Goal: Transaction & Acquisition: Purchase product/service

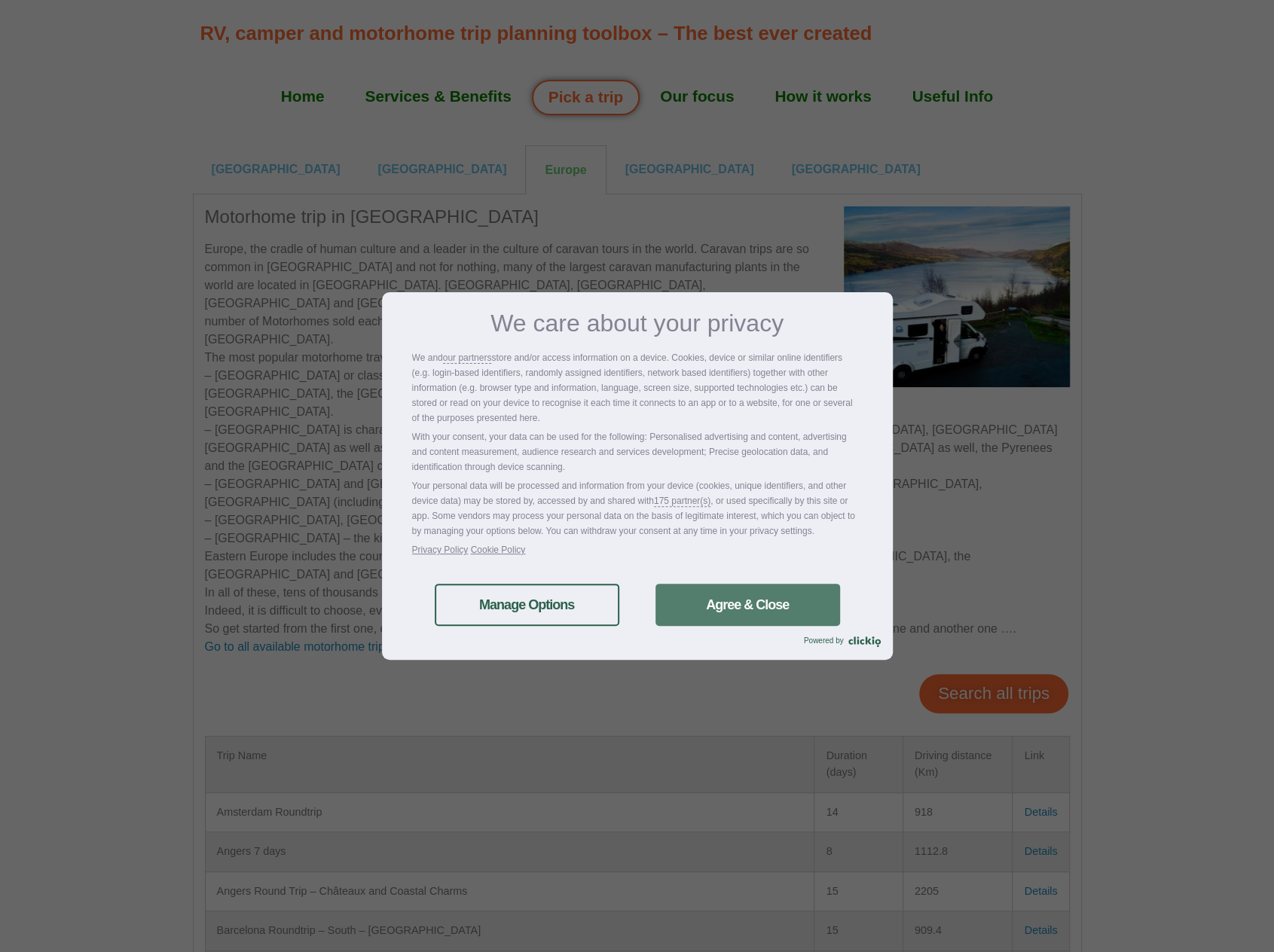
click at [725, 610] on link "Agree & Close" at bounding box center [748, 605] width 185 height 42
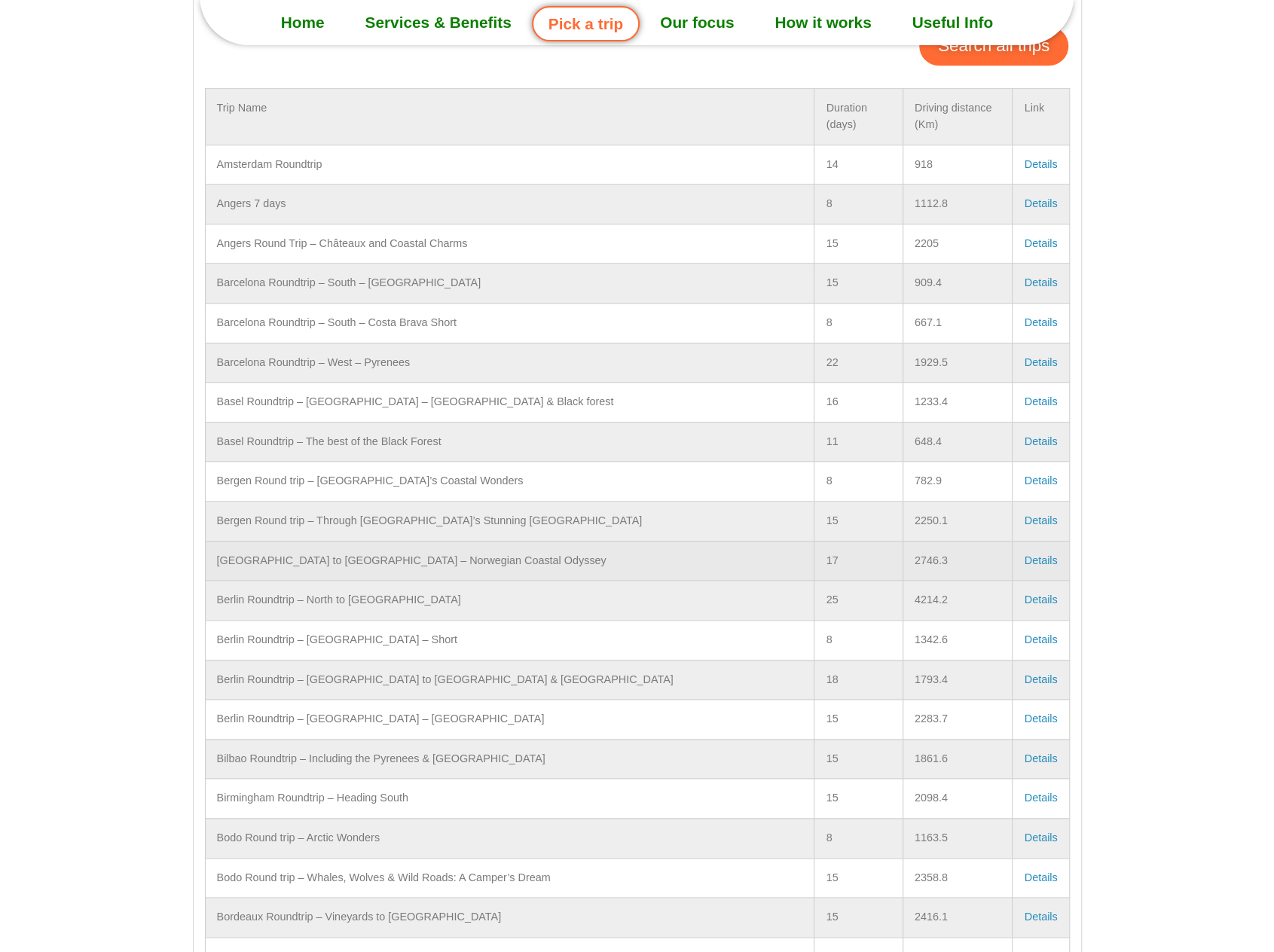
scroll to position [678, 0]
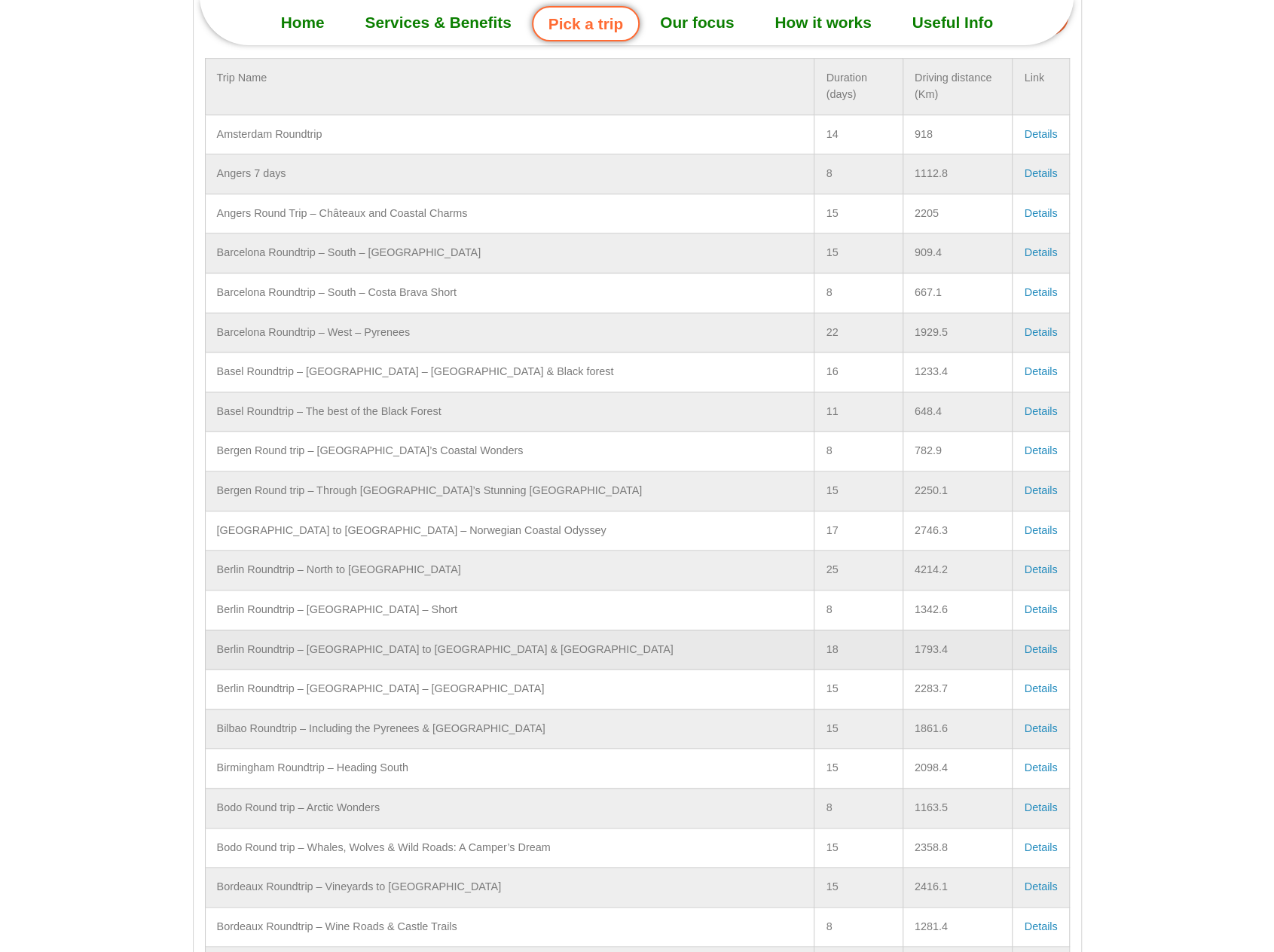
click at [1035, 643] on link "Details" at bounding box center [1040, 650] width 33 height 12
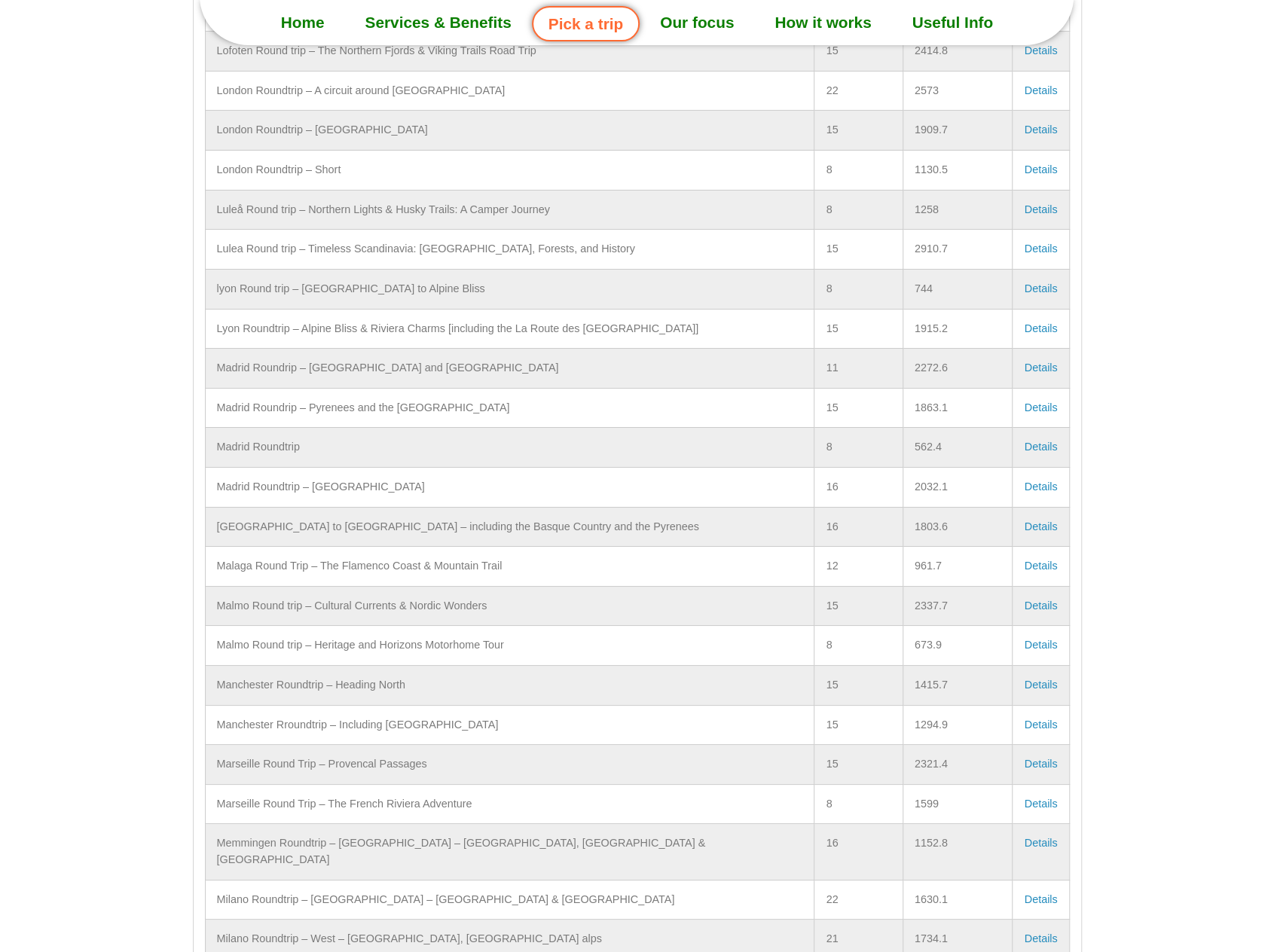
scroll to position [3767, 0]
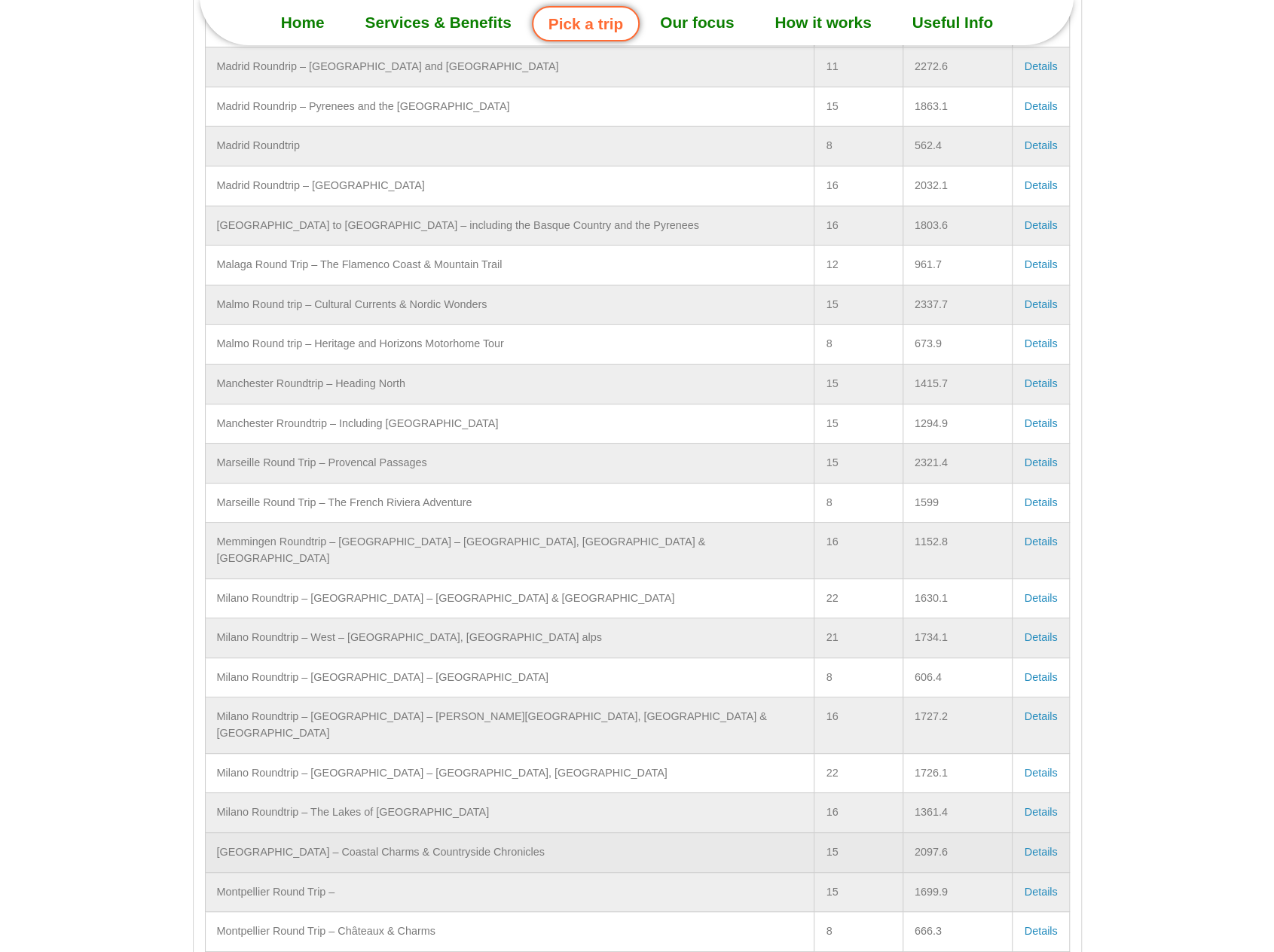
click at [1027, 846] on link "Details" at bounding box center [1040, 852] width 33 height 12
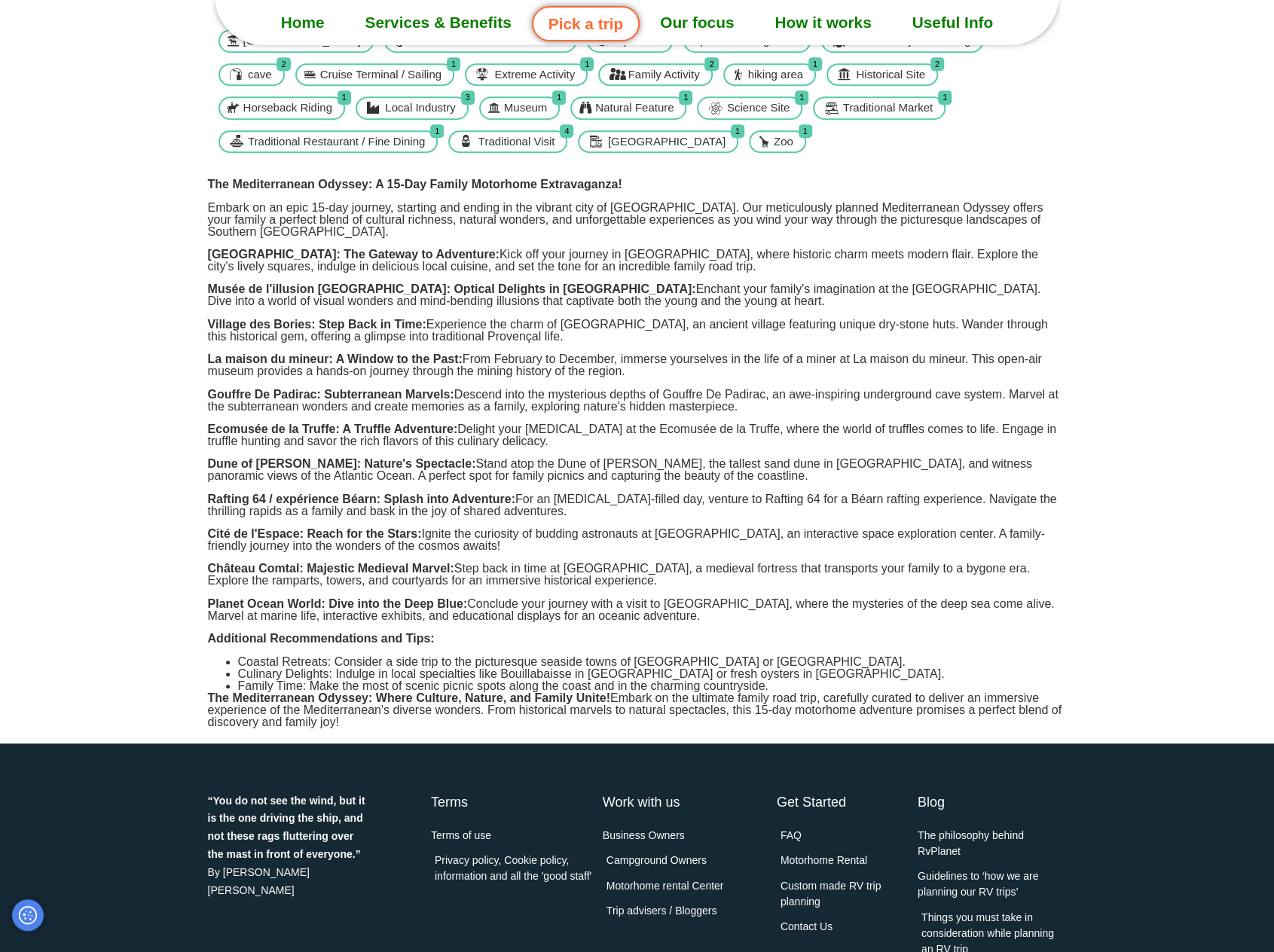
scroll to position [452, 0]
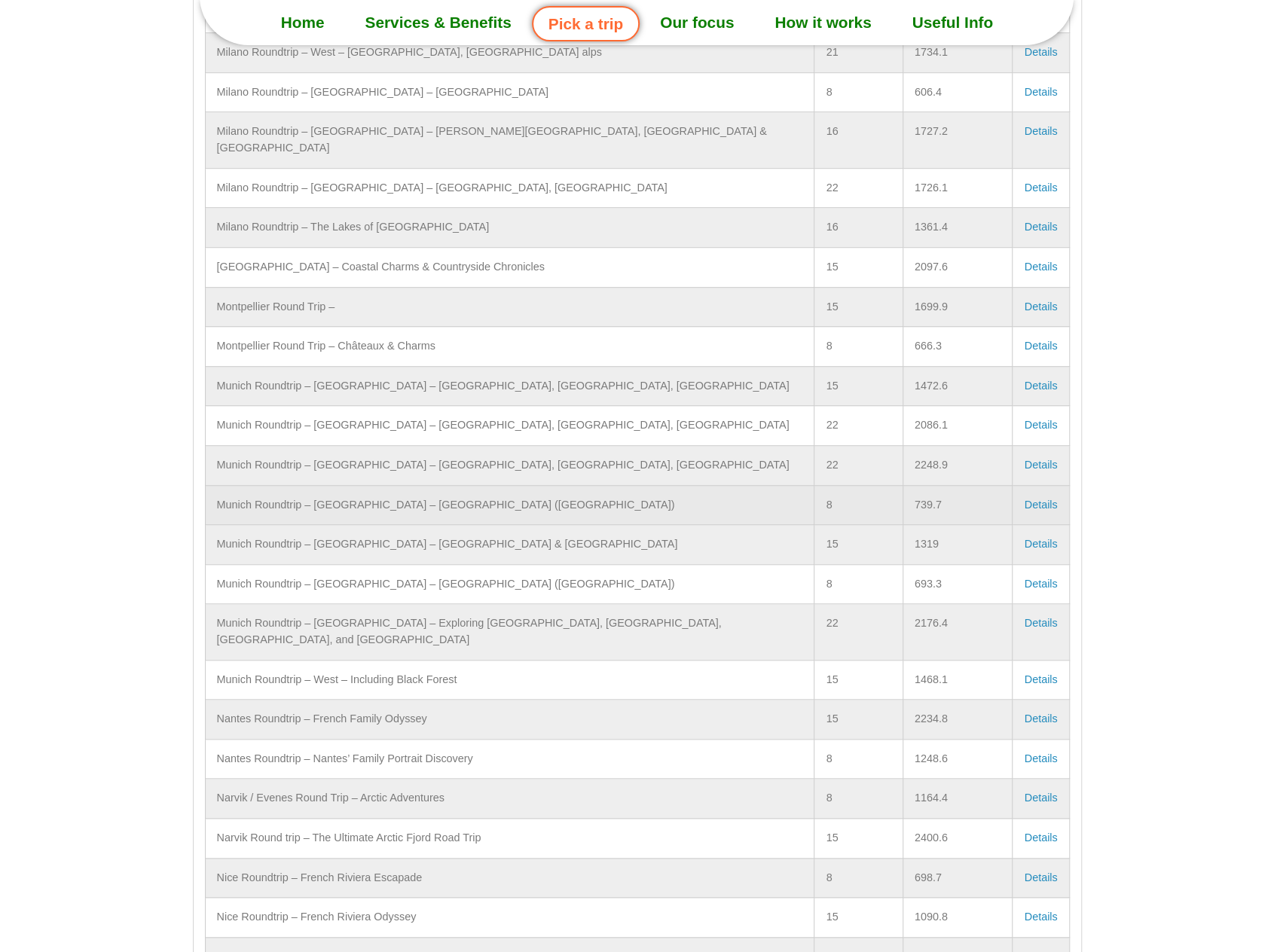
scroll to position [4370, 0]
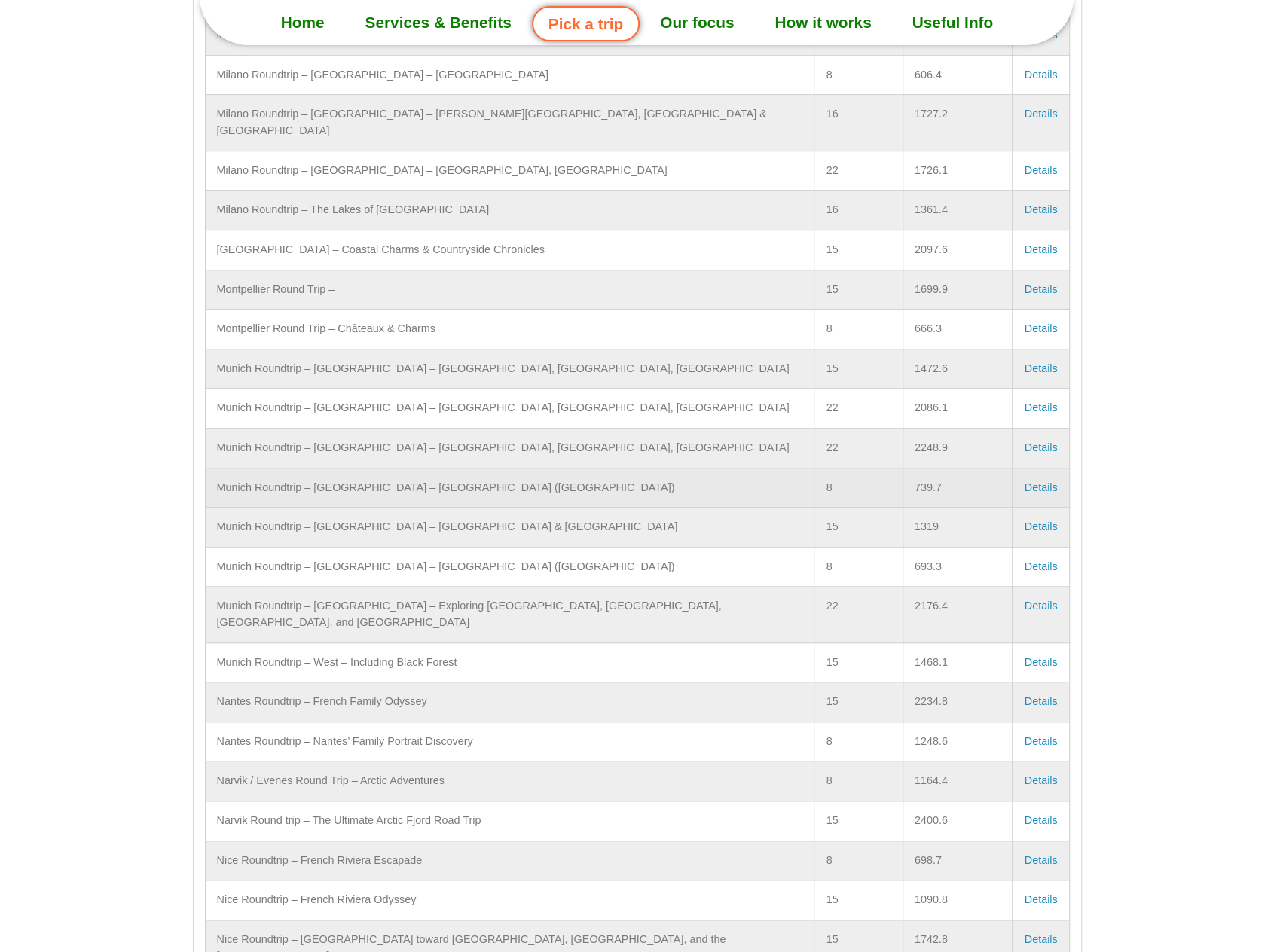
click at [1032, 482] on link "Details" at bounding box center [1040, 488] width 33 height 12
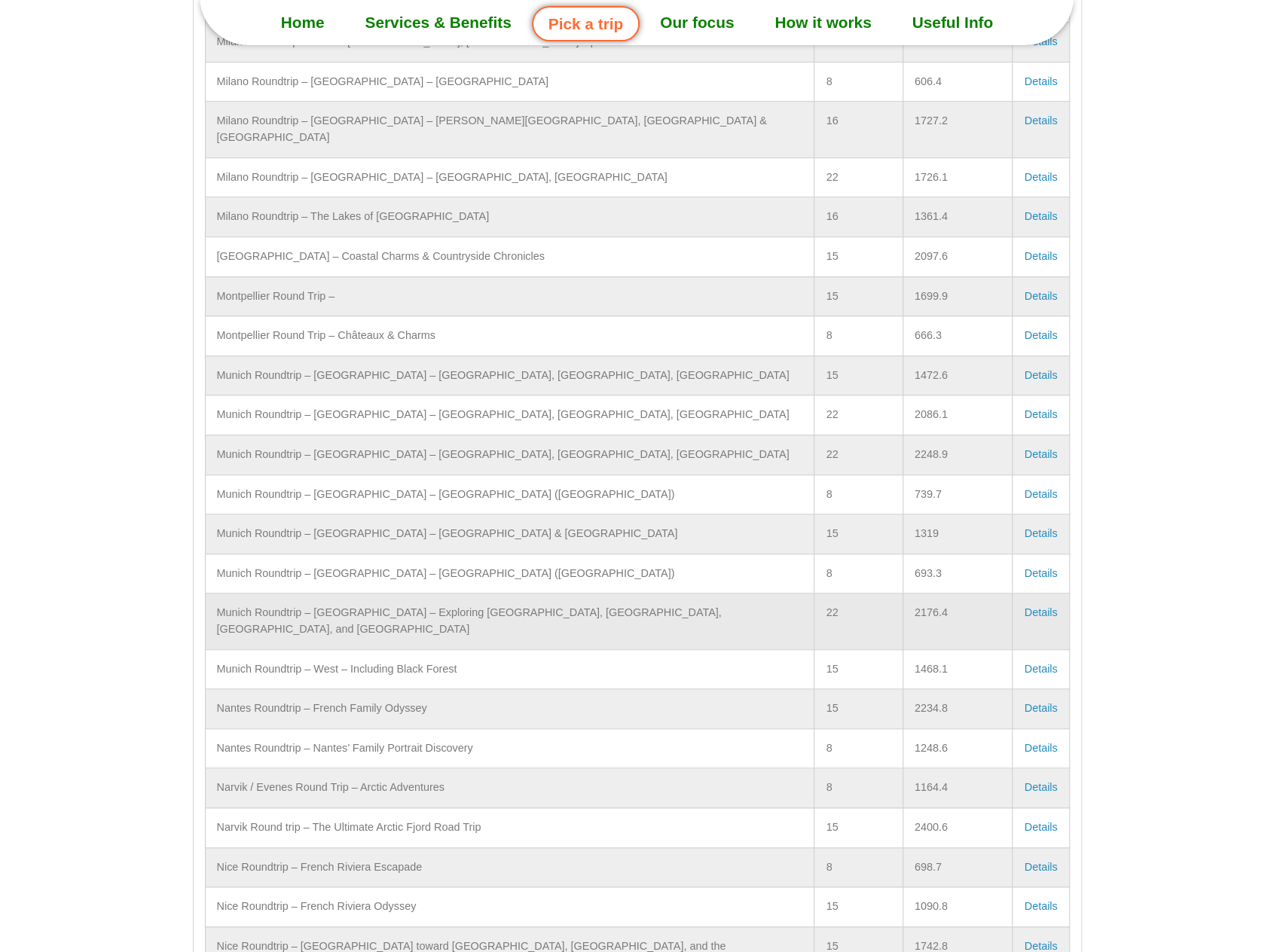
scroll to position [4370, 0]
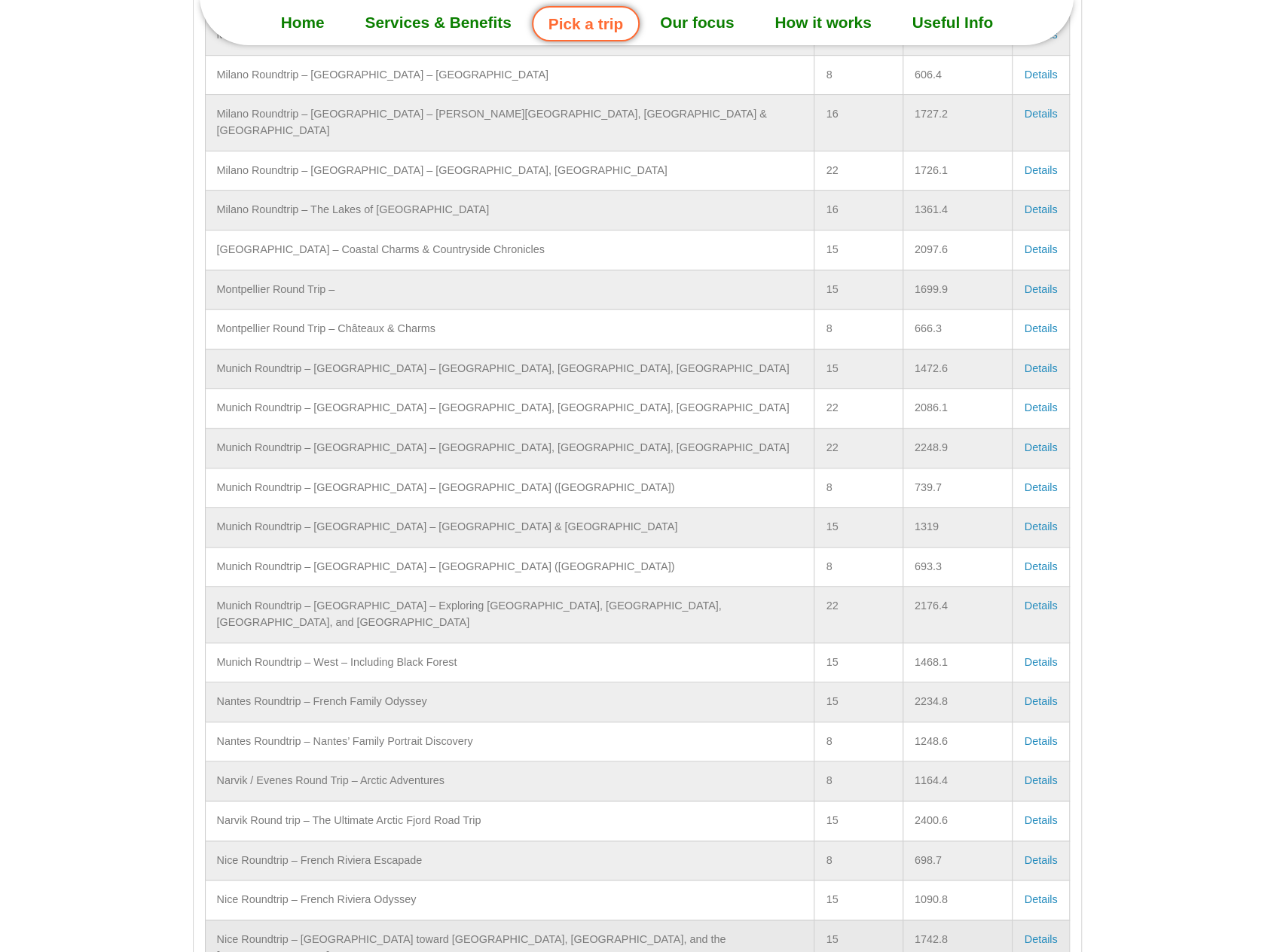
click at [1045, 934] on link "Details" at bounding box center [1040, 940] width 33 height 12
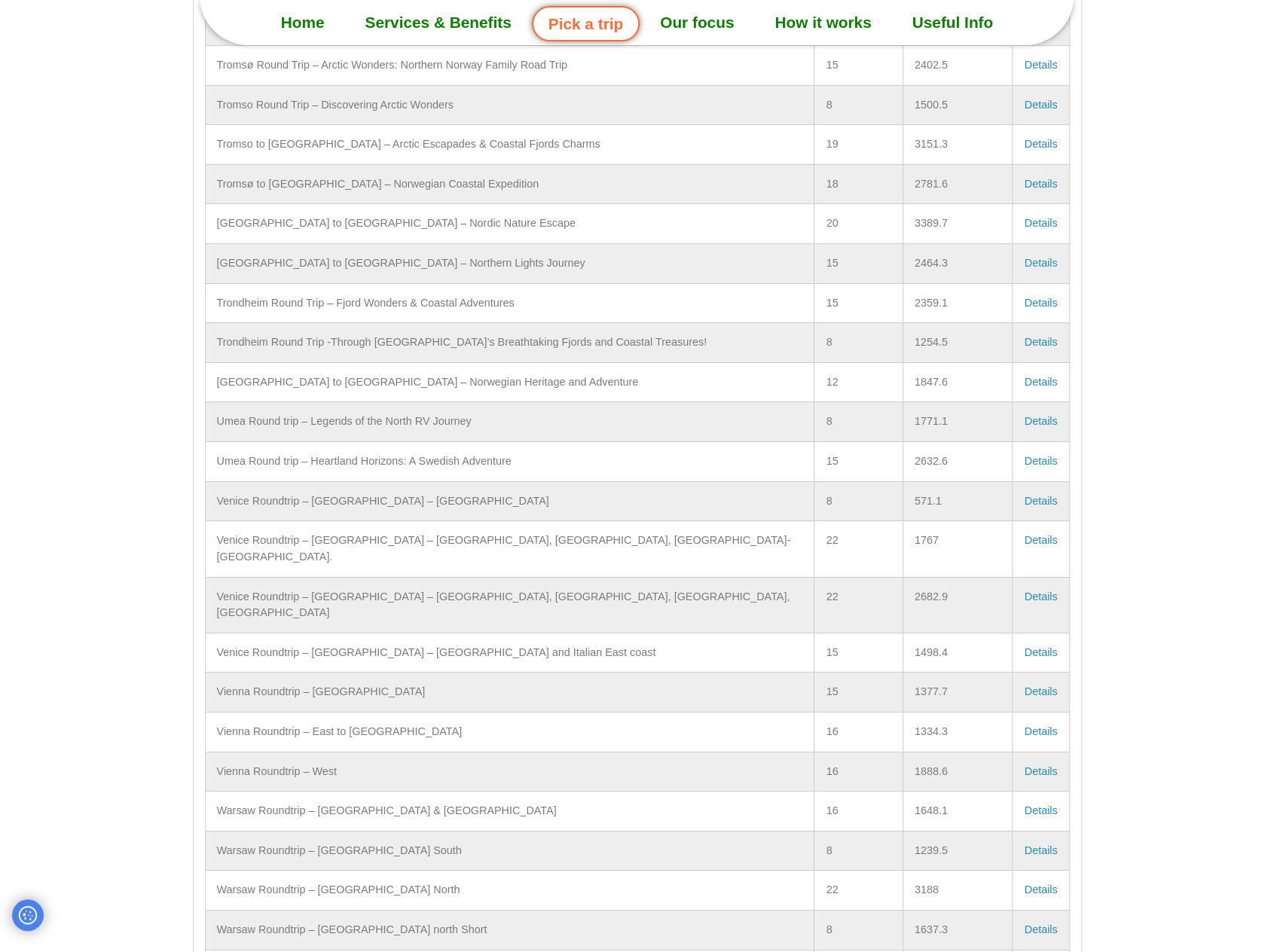
scroll to position [7233, 0]
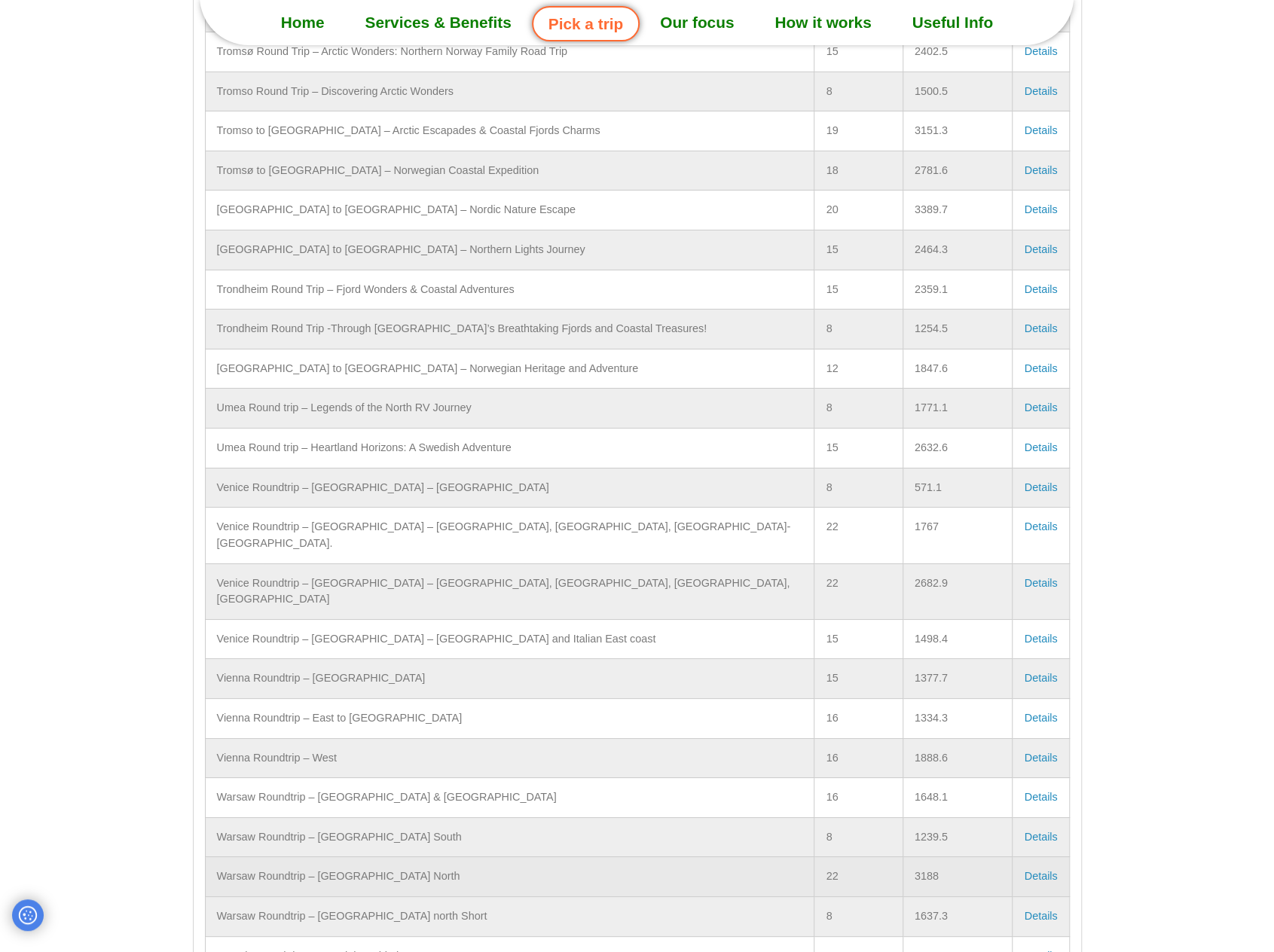
click at [1028, 870] on link "Details" at bounding box center [1040, 877] width 33 height 12
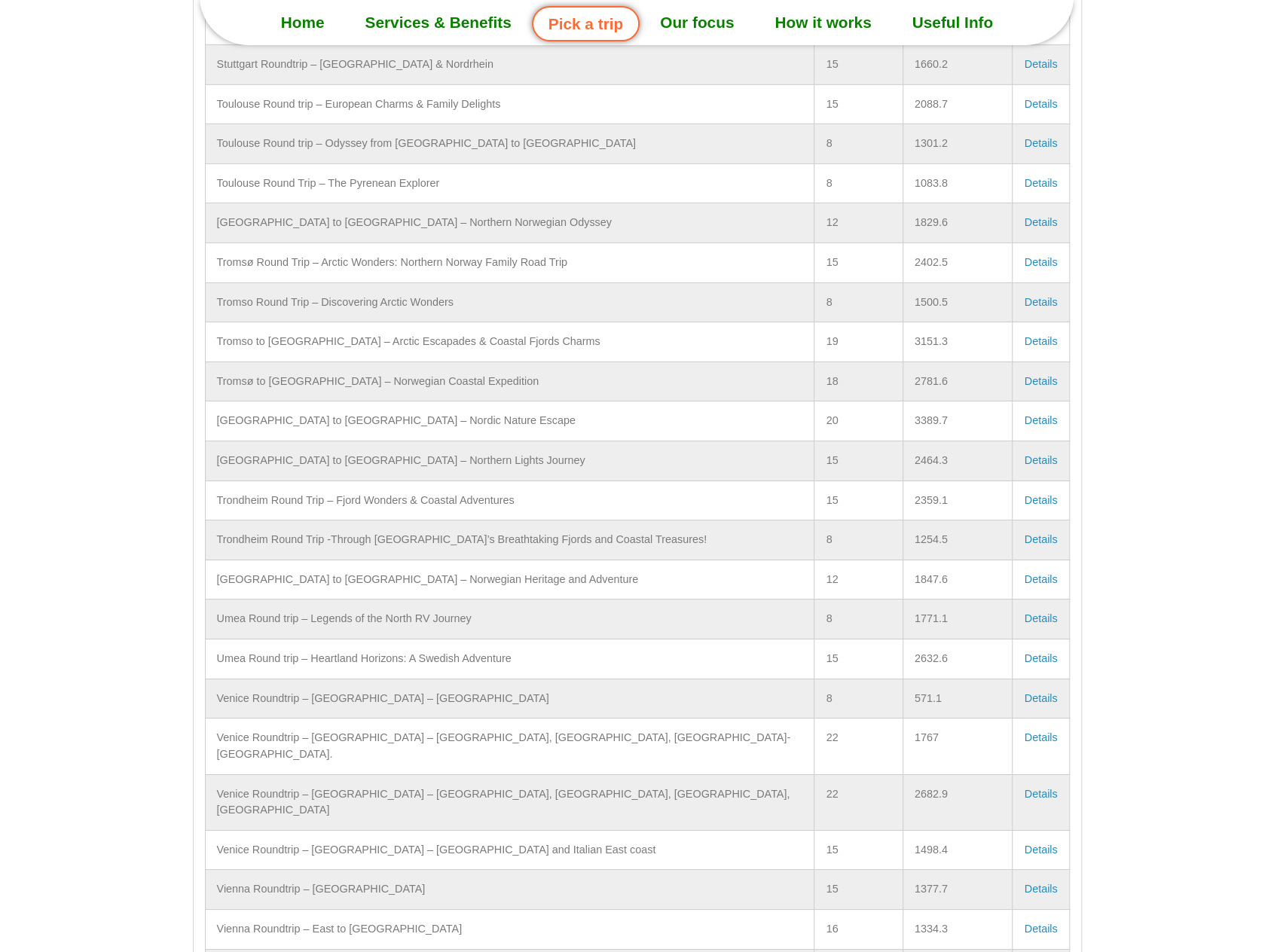
scroll to position [7006, 0]
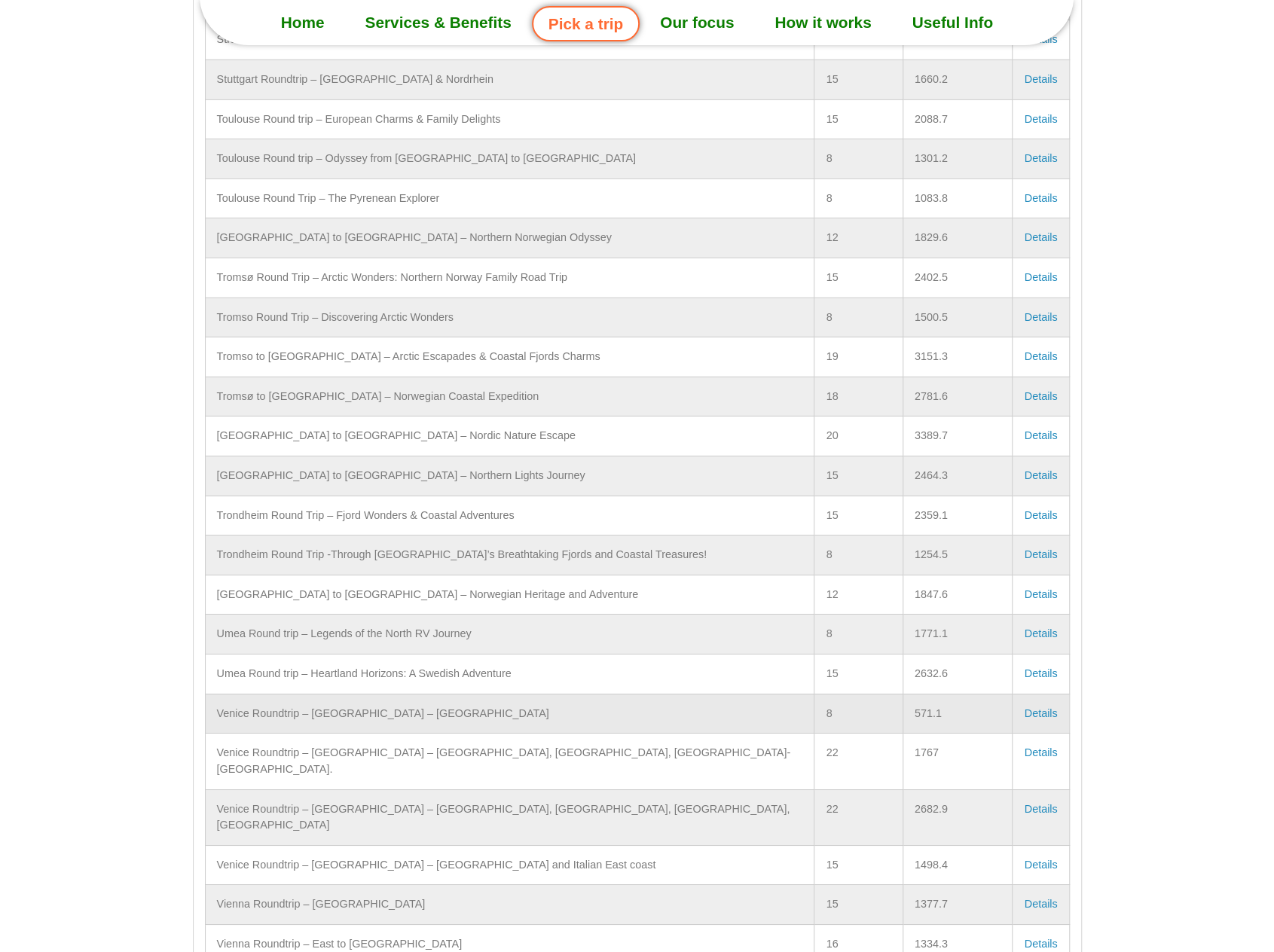
click at [1028, 707] on link "Details" at bounding box center [1040, 713] width 33 height 12
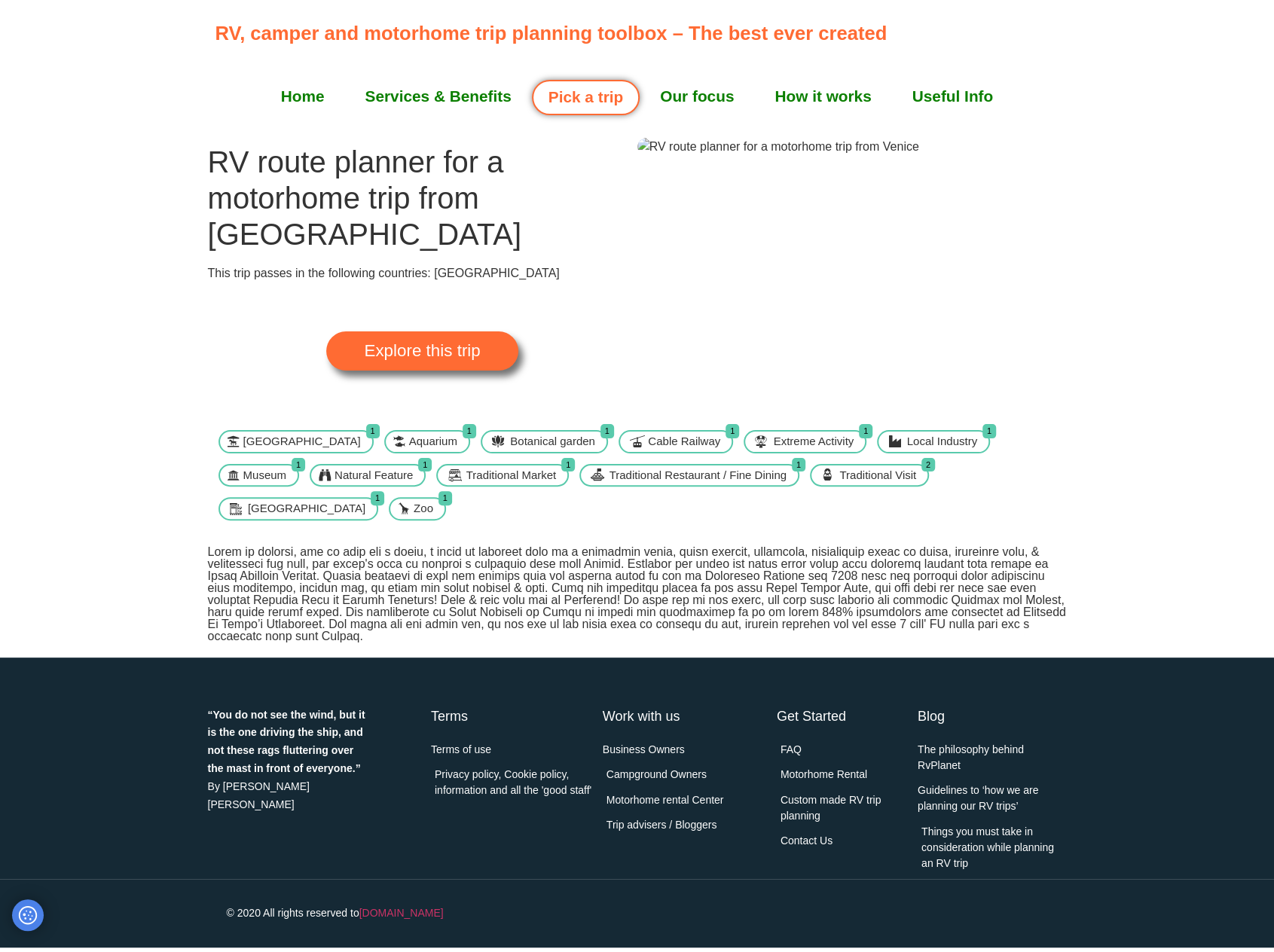
click at [919, 156] on img at bounding box center [778, 146] width 282 height 18
click at [424, 342] on span "Explore this trip" at bounding box center [422, 351] width 116 height 17
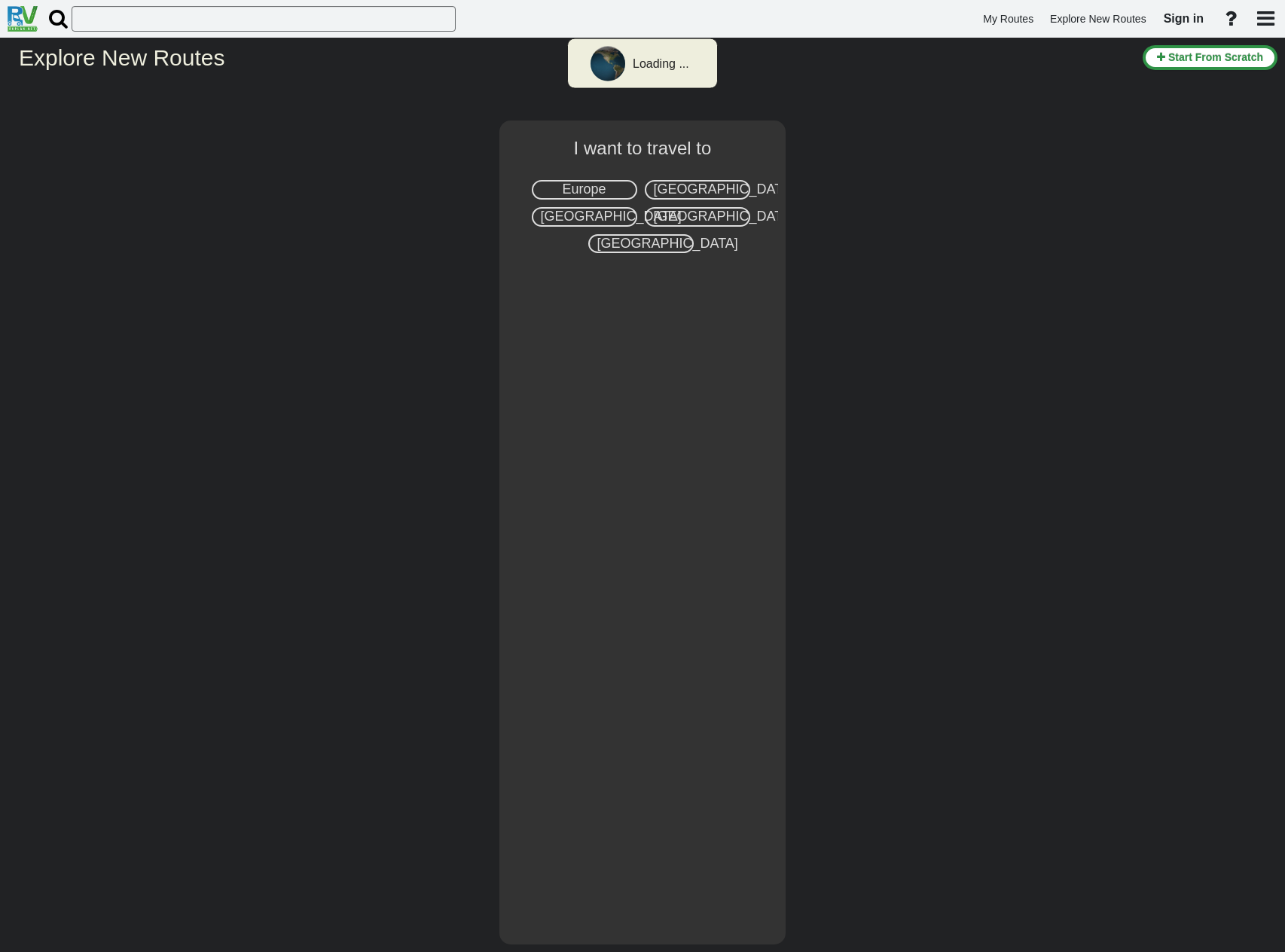
select select "number:1"
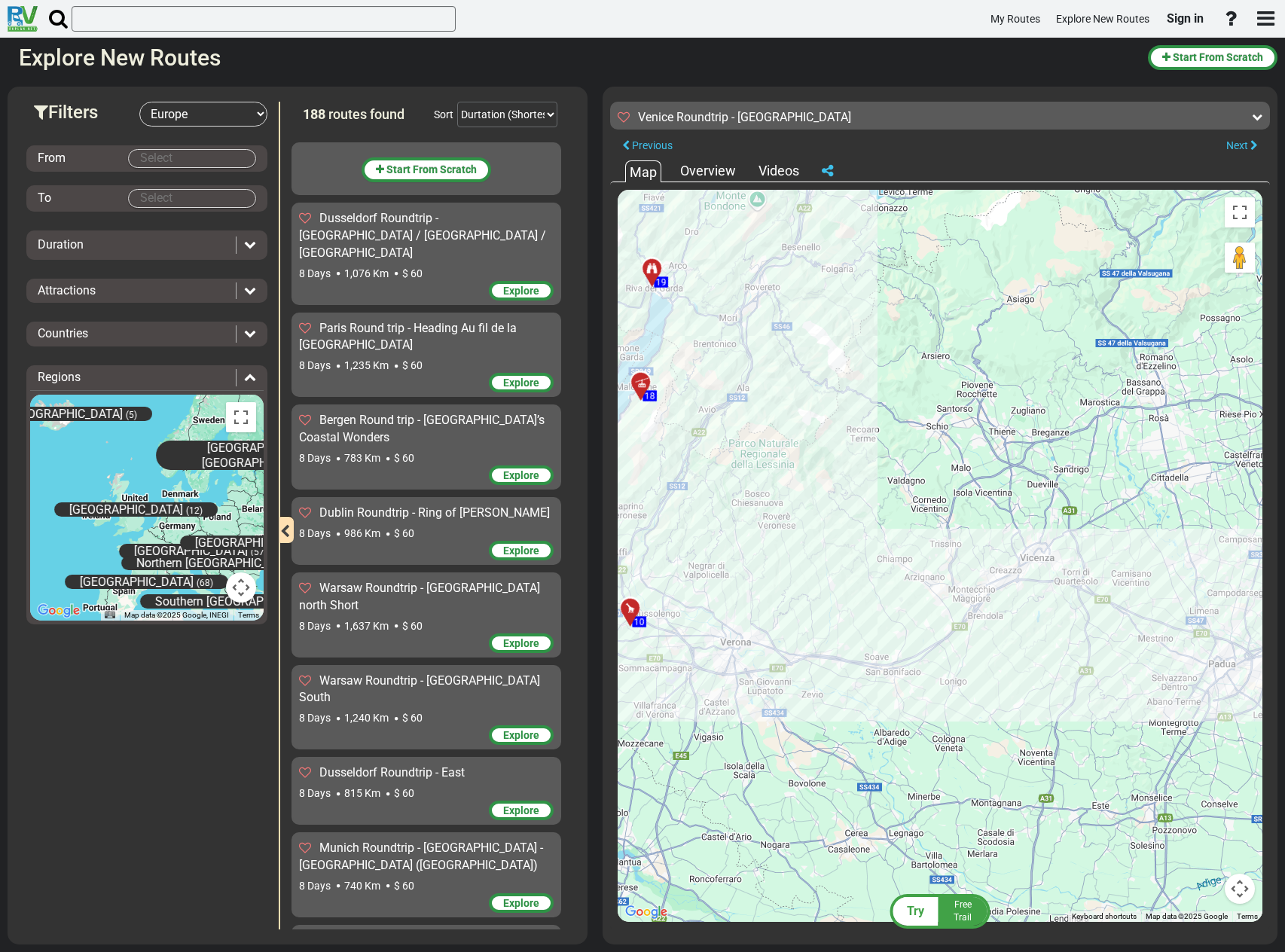
scroll to position [1149, 0]
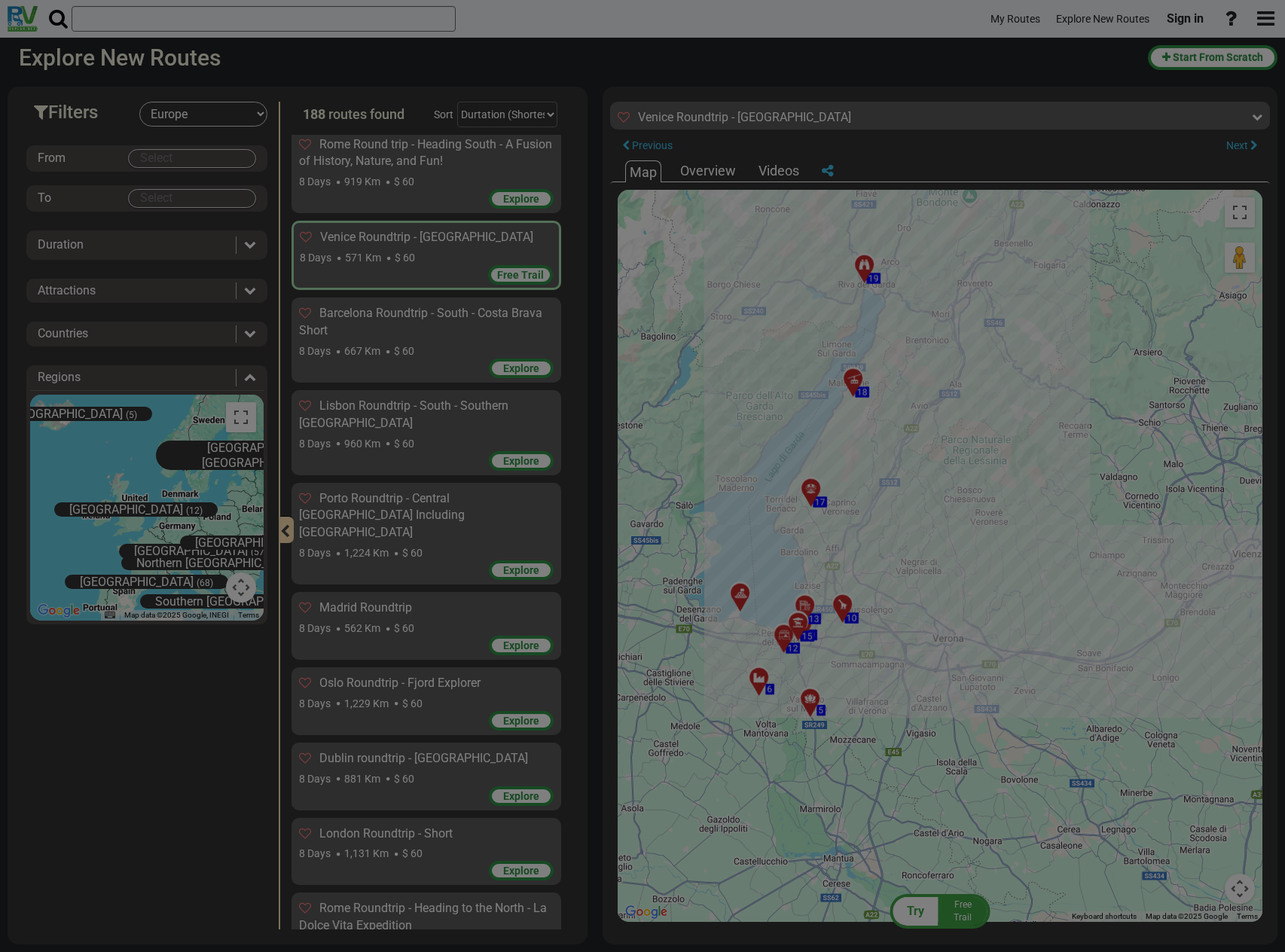
drag, startPoint x: 883, startPoint y: 535, endPoint x: 1098, endPoint y: 530, distance: 215.1
click at [1098, 530] on body "My Routes Explore New Routes Sign in ×" at bounding box center [642, 476] width 1285 height 952
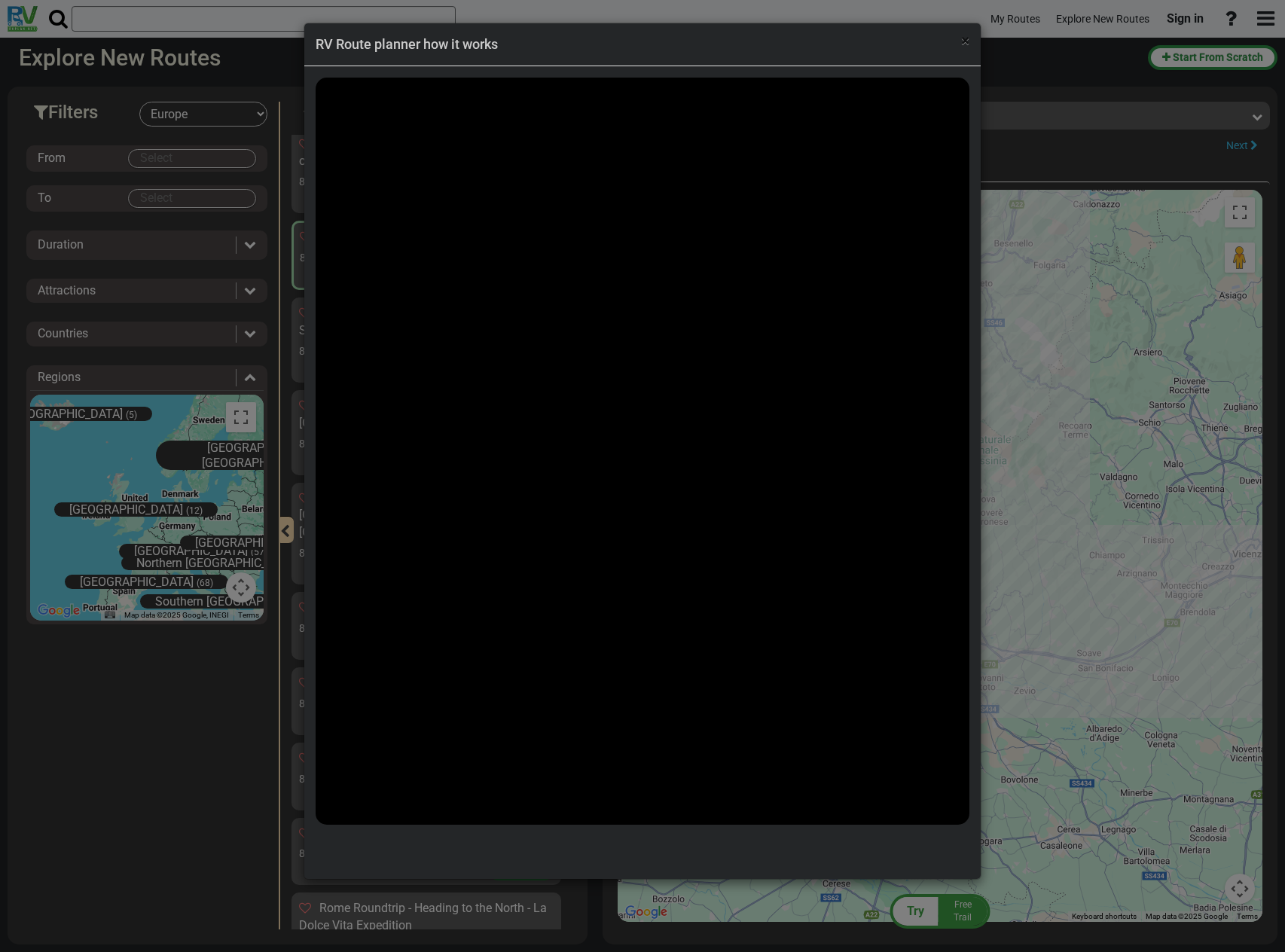
click at [963, 43] on span "×" at bounding box center [965, 40] width 8 height 18
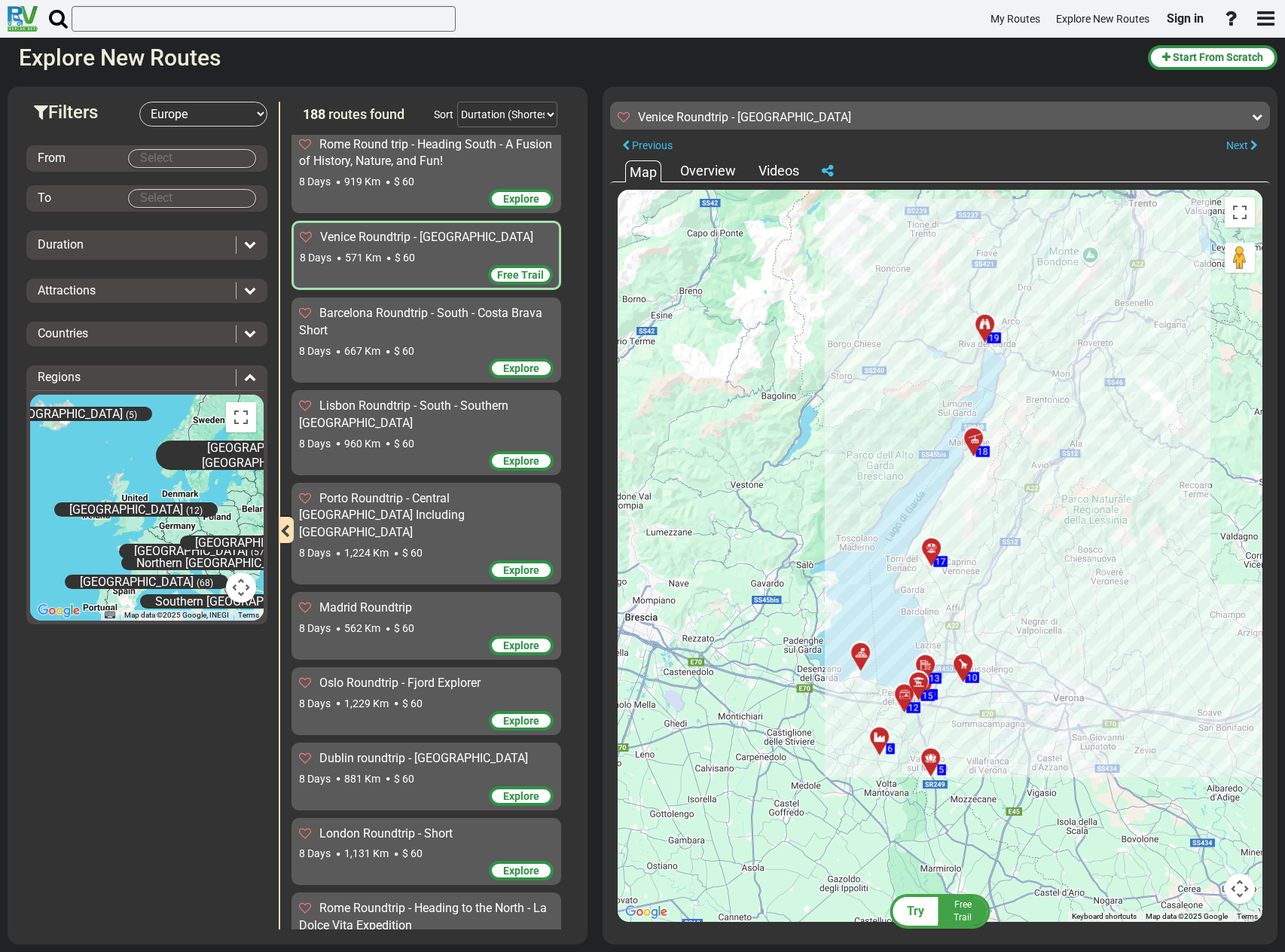
click at [516, 269] on span "Free Trail" at bounding box center [520, 275] width 47 height 12
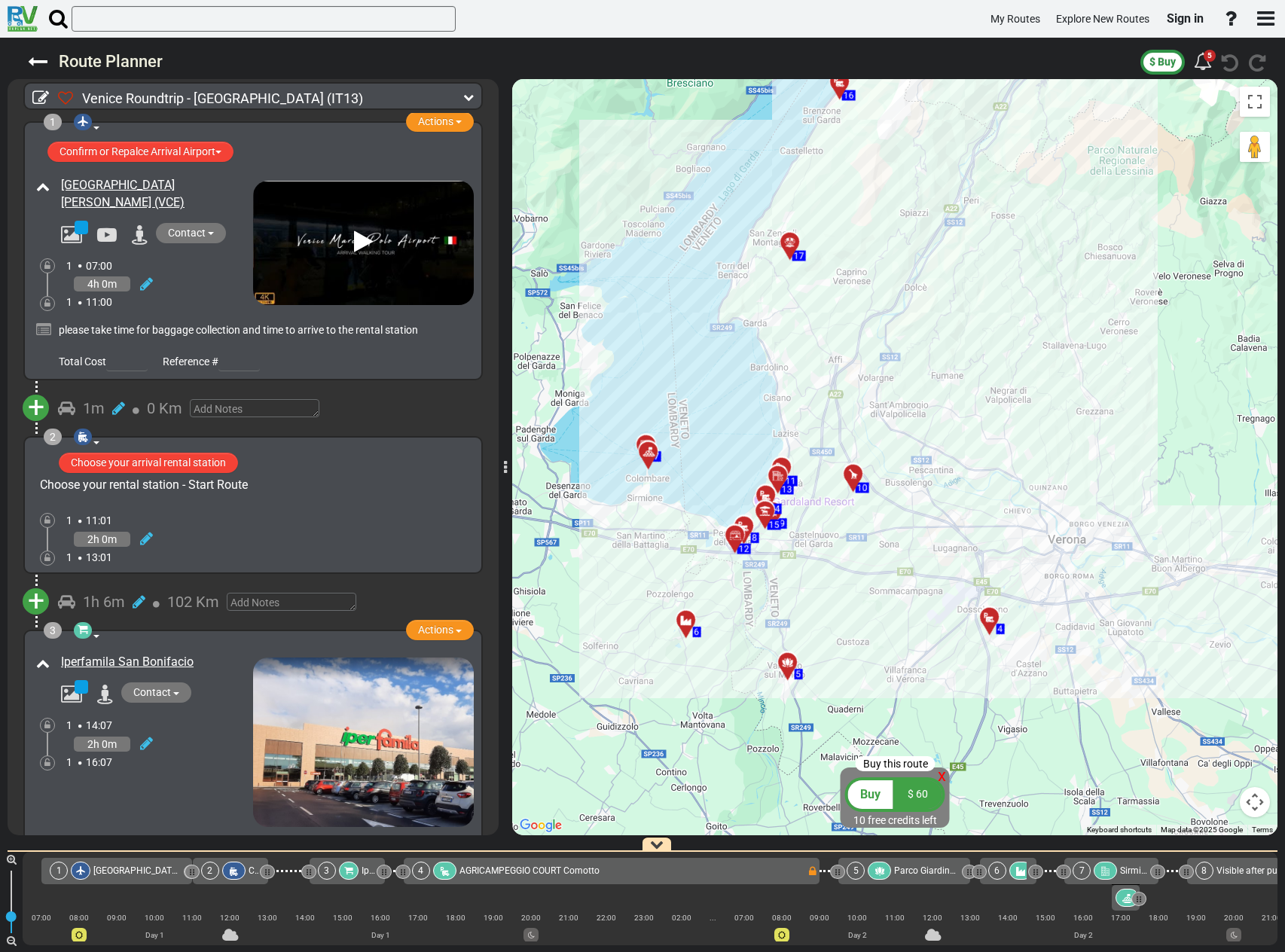
drag, startPoint x: 783, startPoint y: 458, endPoint x: 995, endPoint y: 446, distance: 212.3
click at [995, 446] on div "To activate drag with keyboard, press Alt + Enter. Once in keyboard drag state,…" at bounding box center [895, 457] width 766 height 757
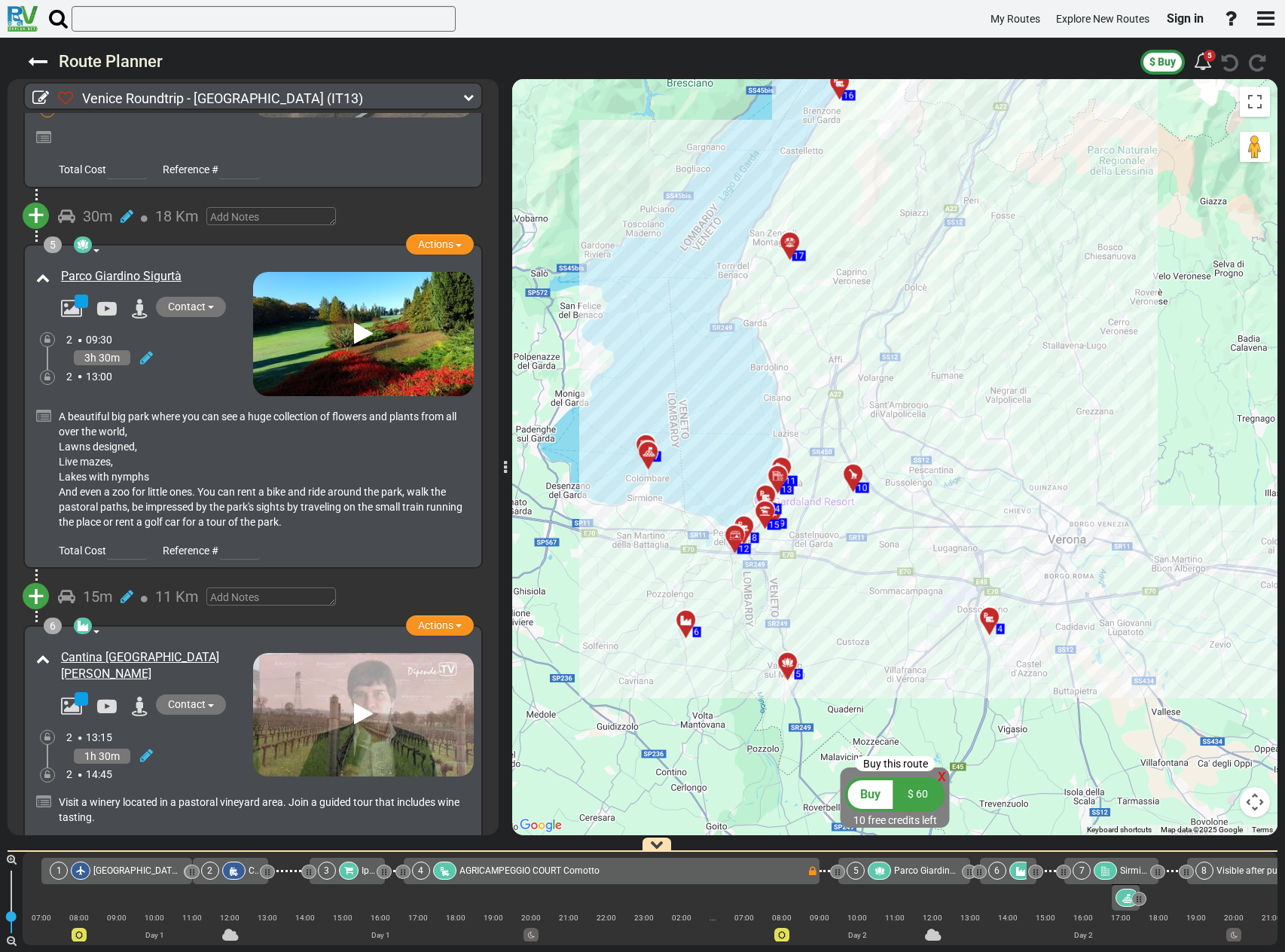
scroll to position [980, 0]
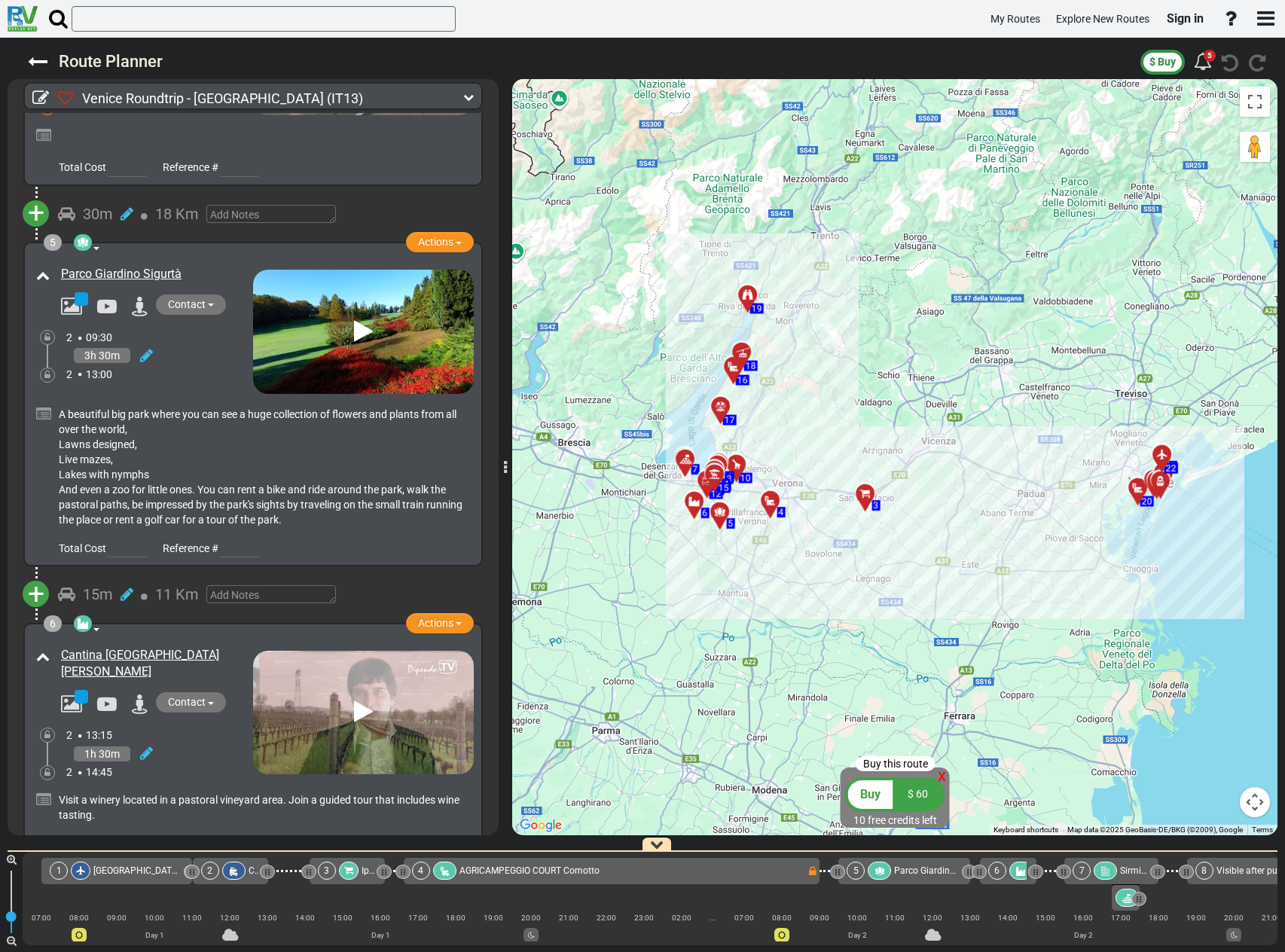
click at [749, 296] on div at bounding box center [753, 302] width 25 height 23
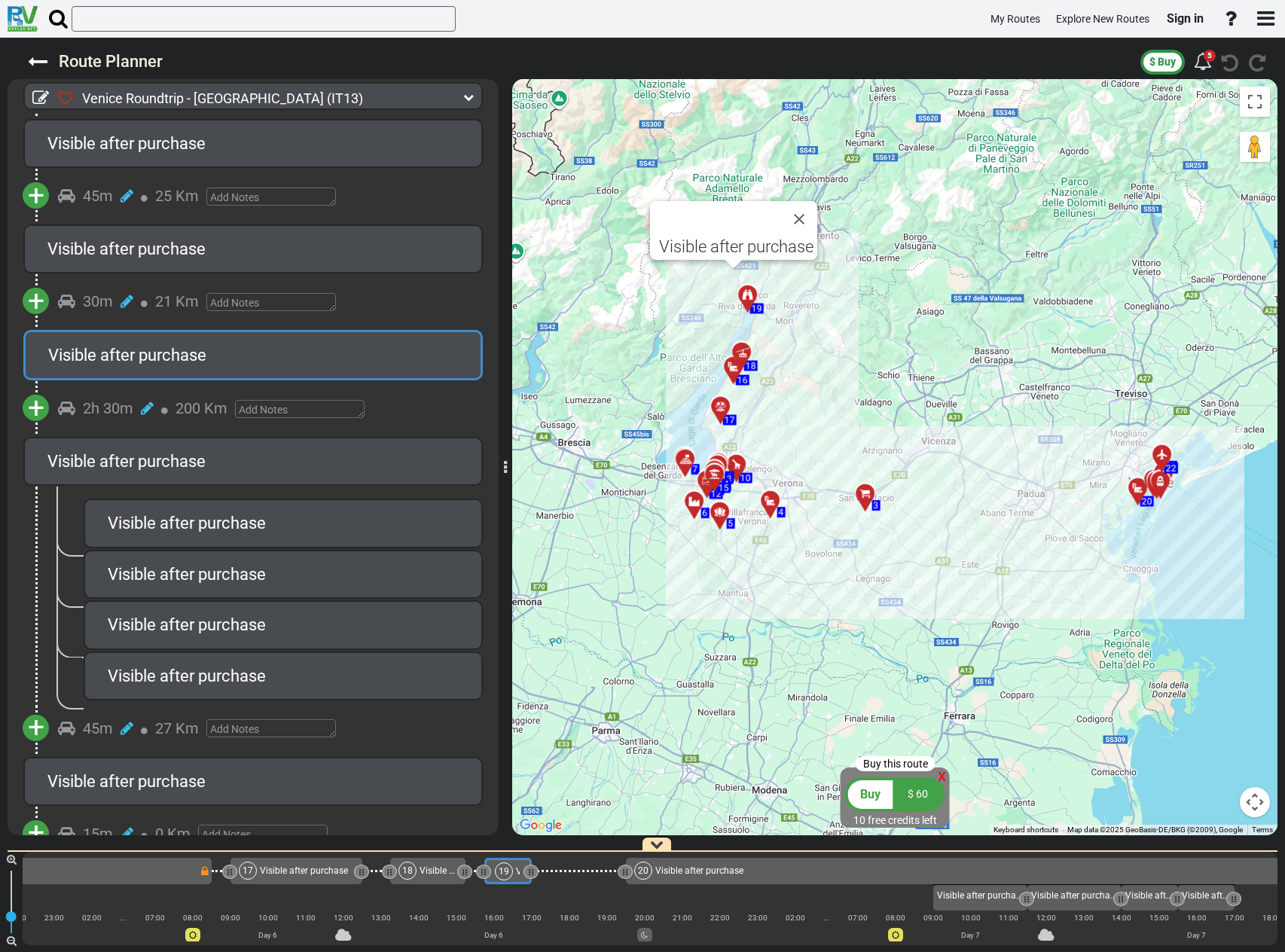
scroll to position [0, 3562]
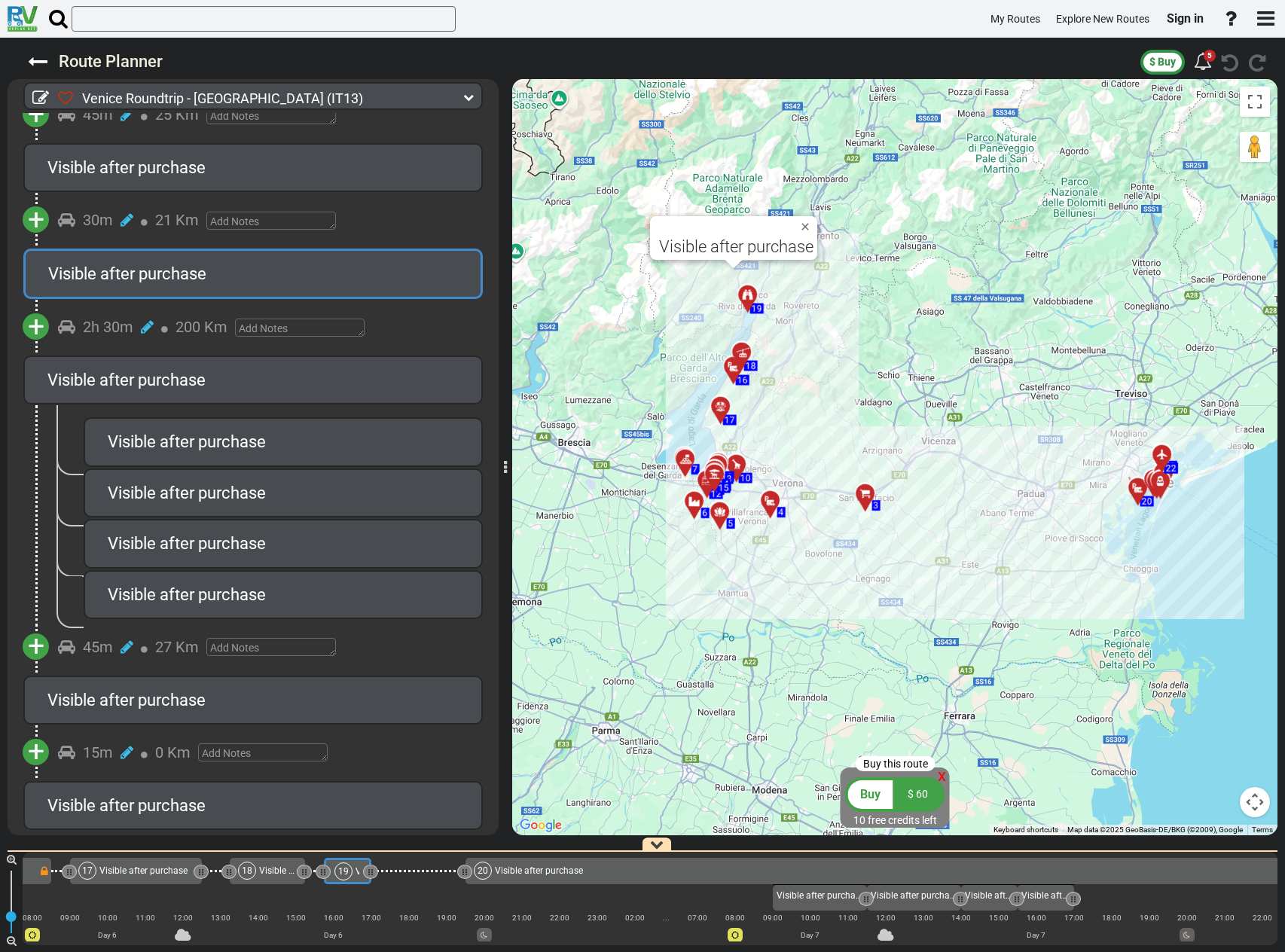
click at [742, 358] on div at bounding box center [746, 359] width 25 height 23
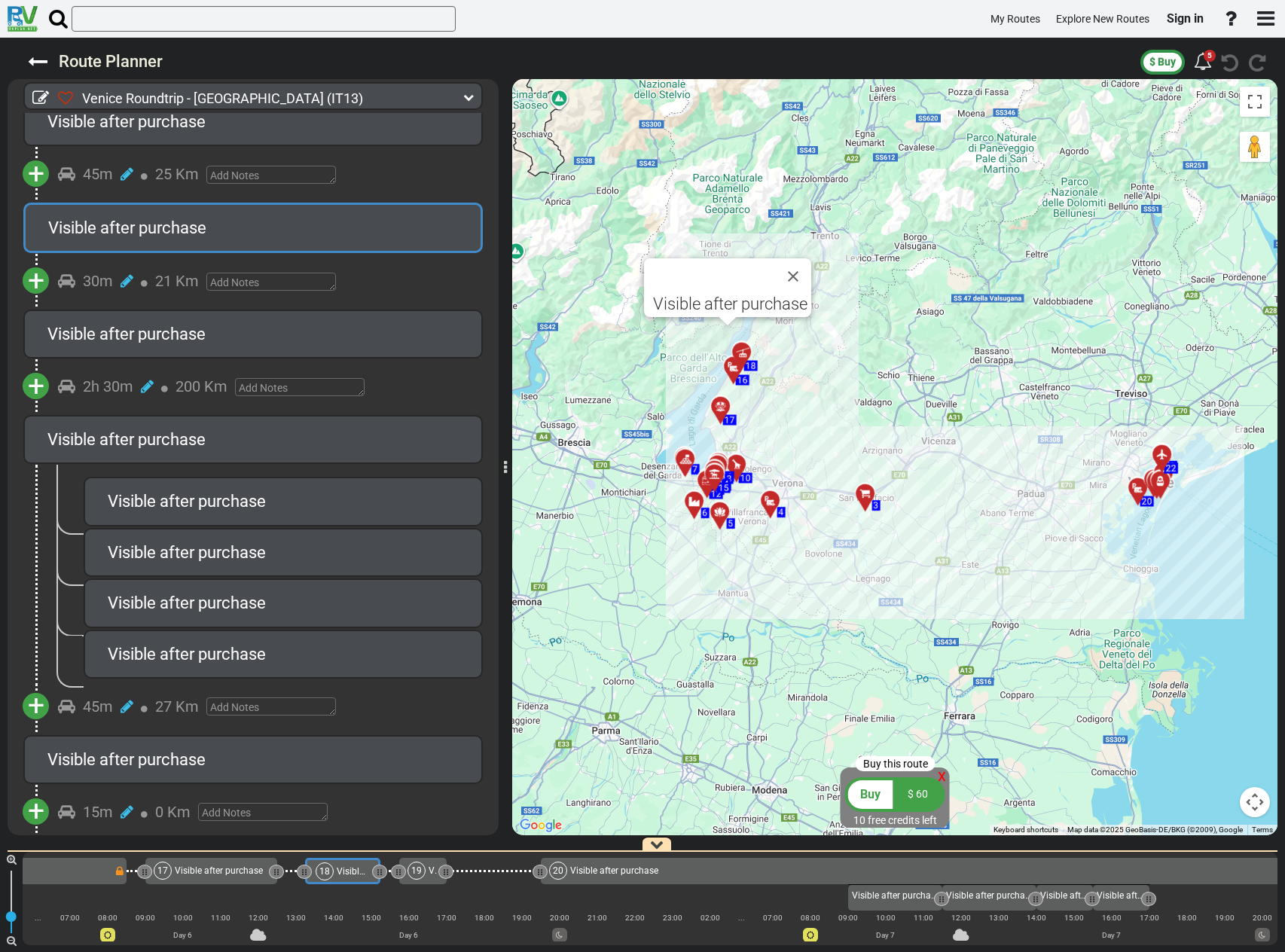
scroll to position [0, 3468]
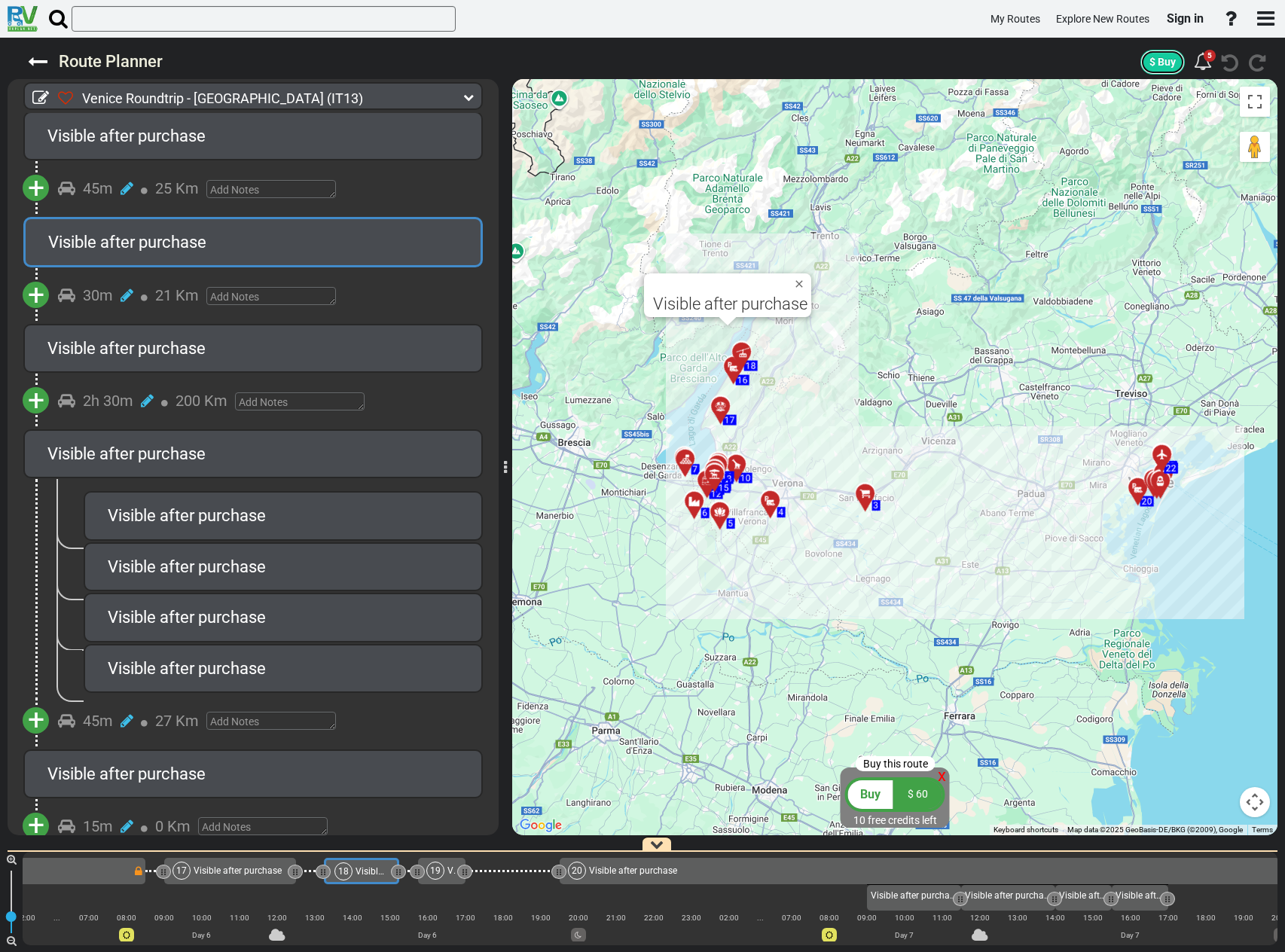
click at [1167, 63] on span "$ Buy" at bounding box center [1163, 62] width 26 height 12
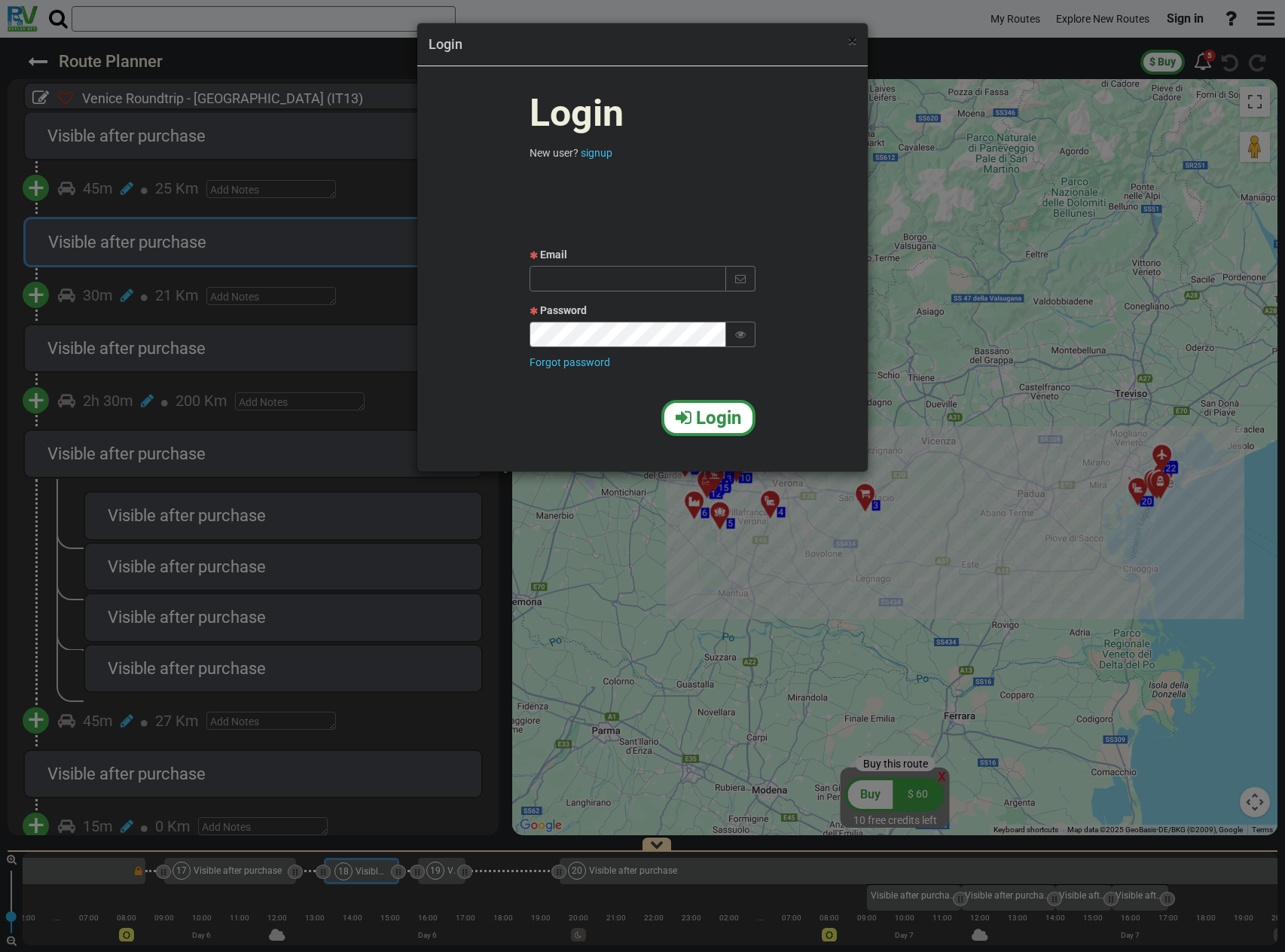
click at [853, 44] on span "×" at bounding box center [852, 40] width 8 height 18
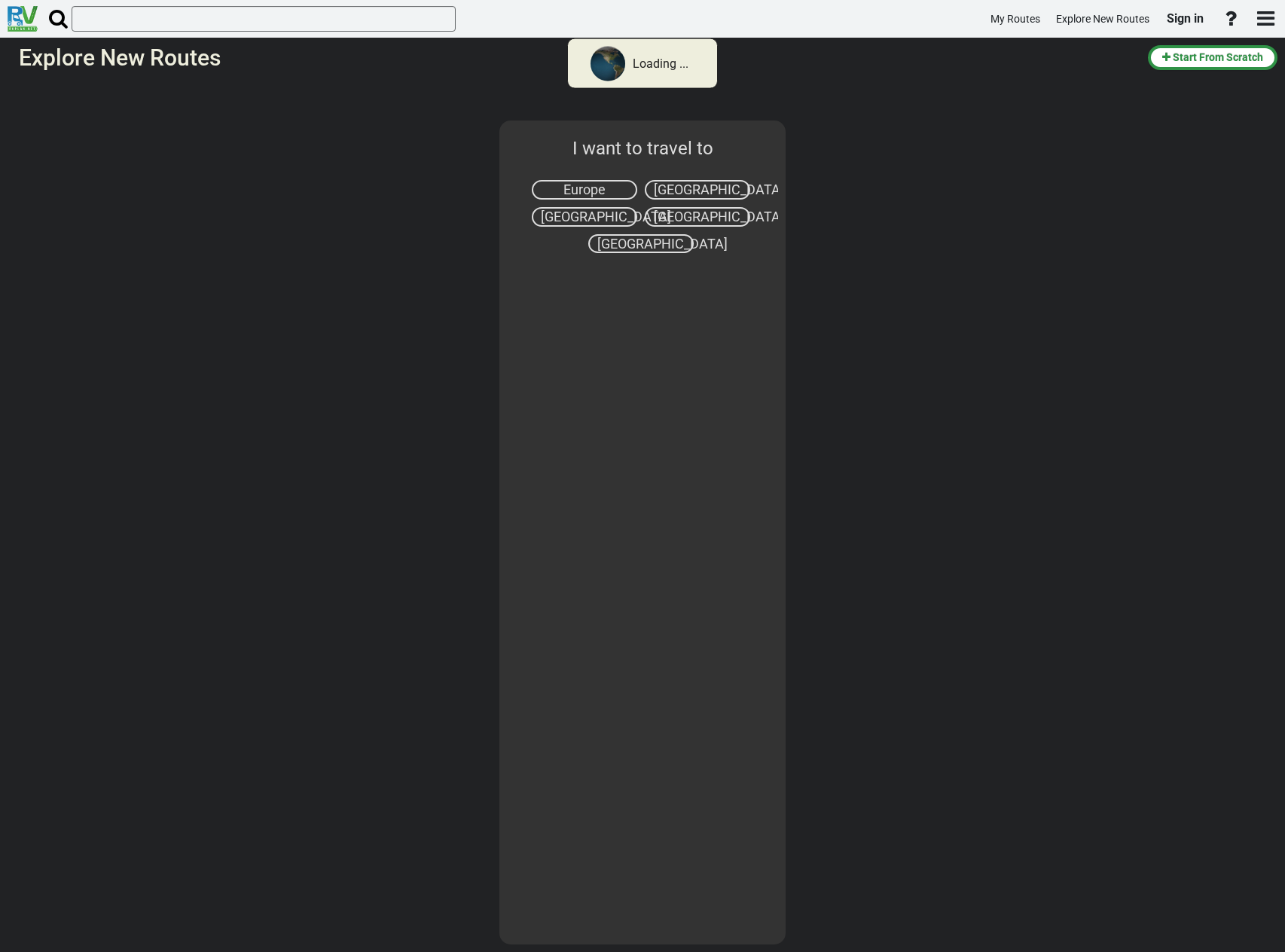
select select "number:1"
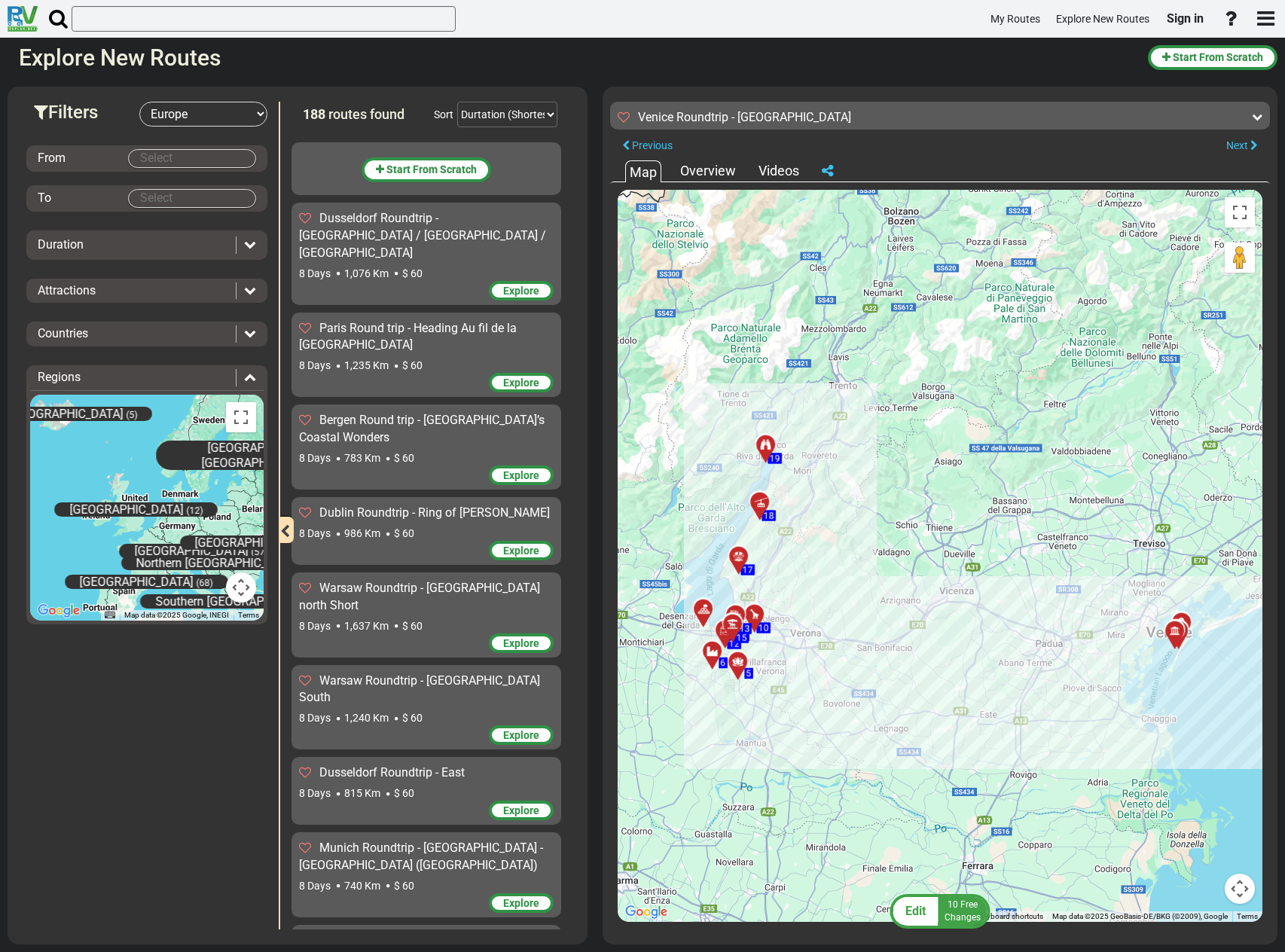
scroll to position [1149, 0]
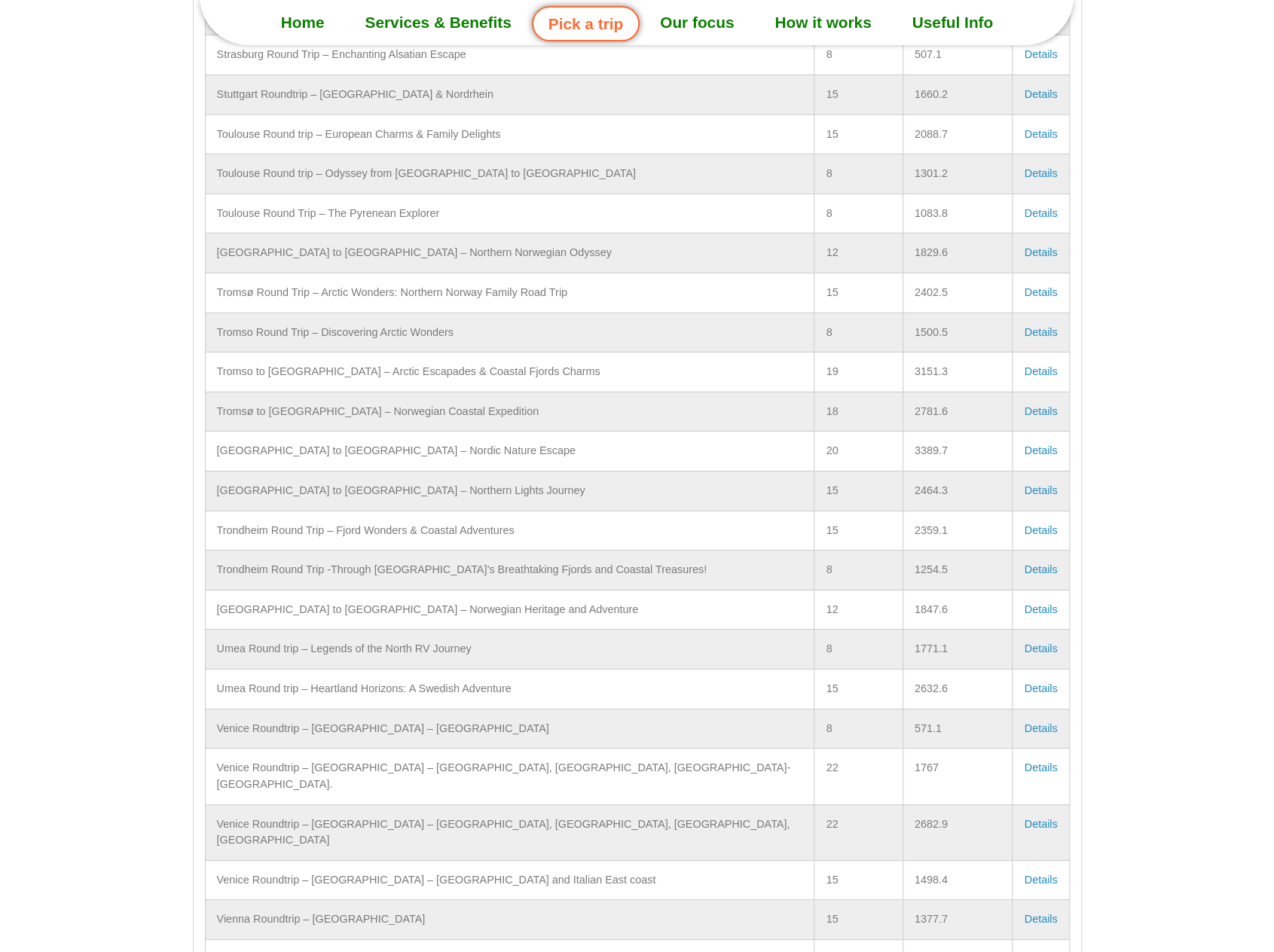
scroll to position [7006, 0]
